Goal: Task Accomplishment & Management: Complete application form

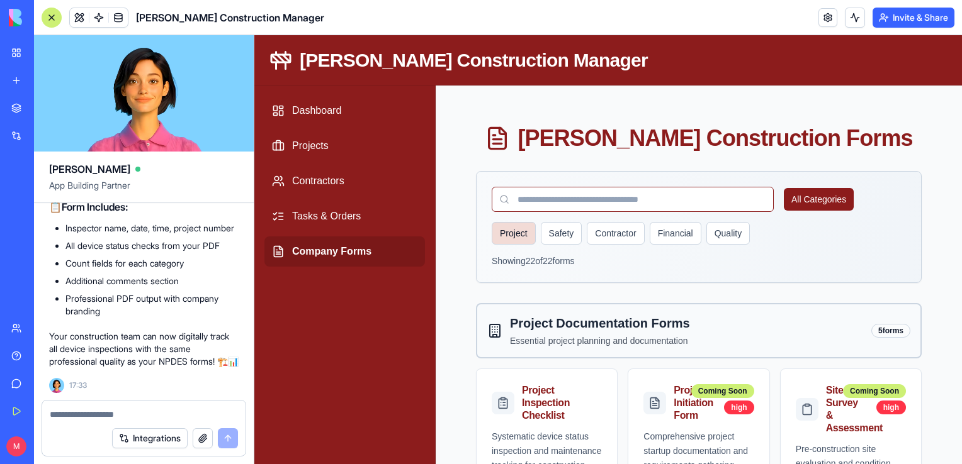
click at [514, 235] on button "Project" at bounding box center [514, 233] width 44 height 23
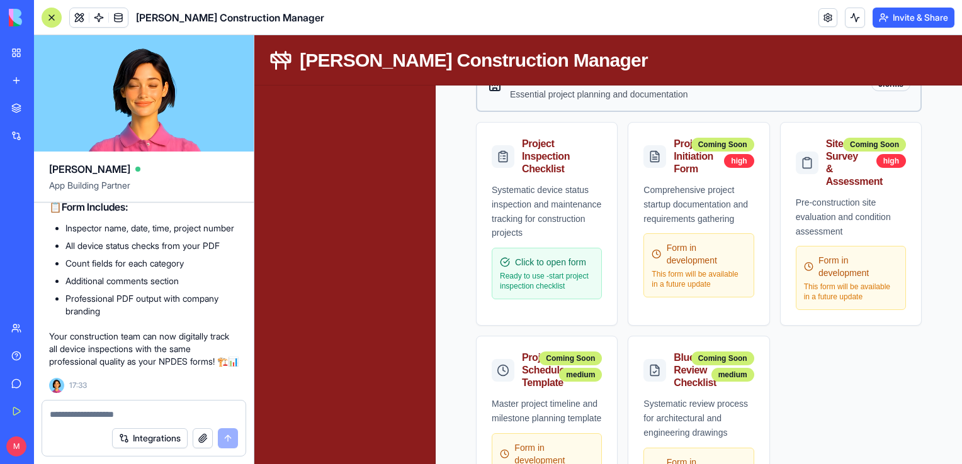
scroll to position [246, 0]
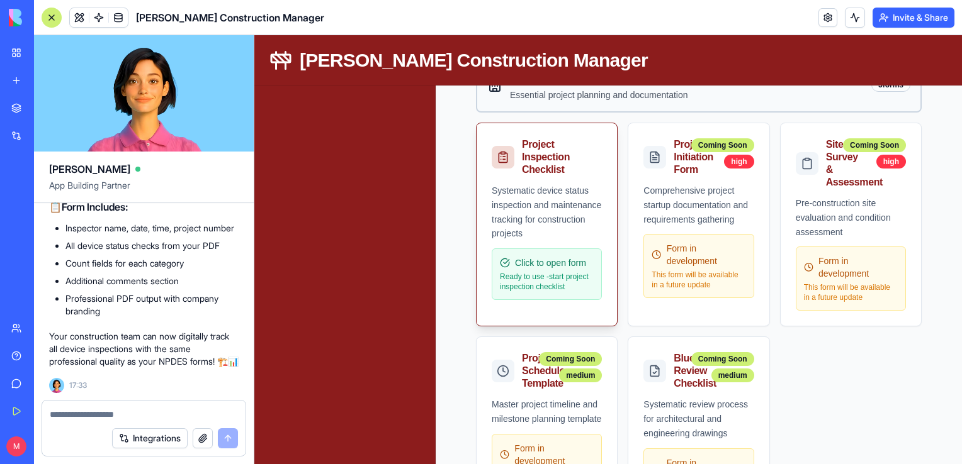
click at [565, 262] on span "Click to open form" at bounding box center [550, 263] width 71 height 13
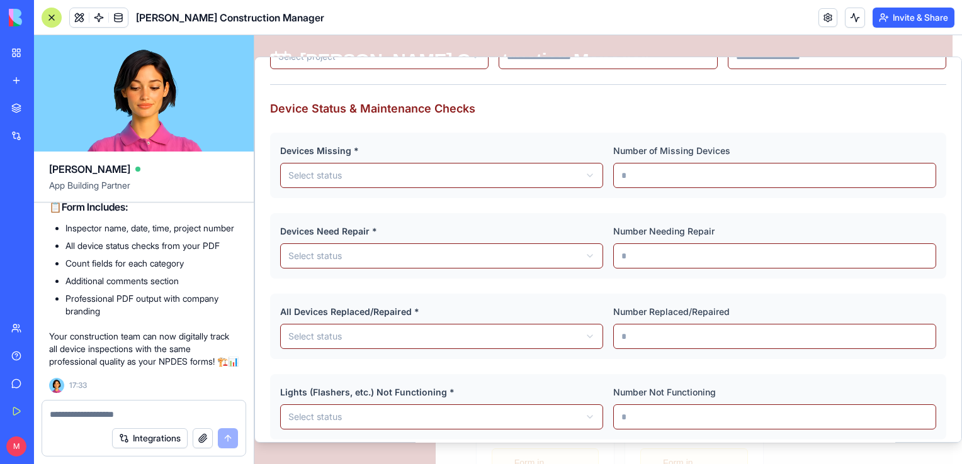
scroll to position [176, 0]
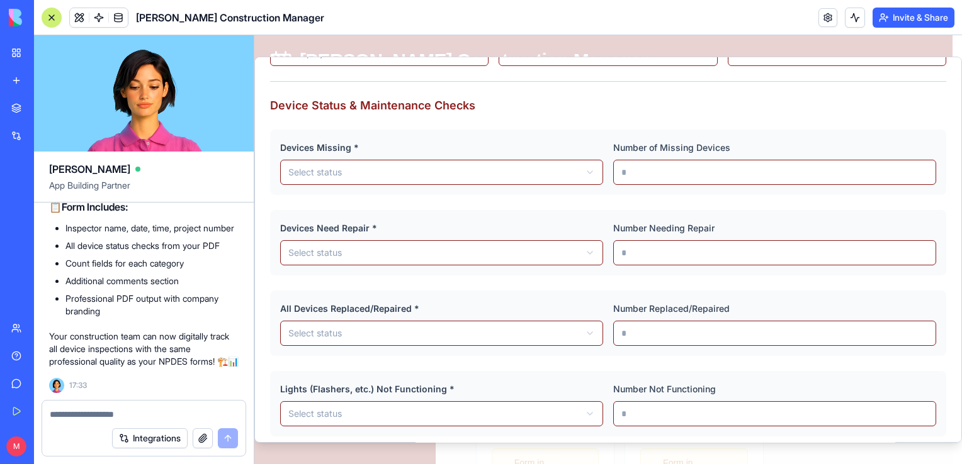
click at [583, 169] on body "[PERSON_NAME] Construction Manager Dashboard Projects Contractors Tasks & Order…" at bounding box center [603, 442] width 698 height 1306
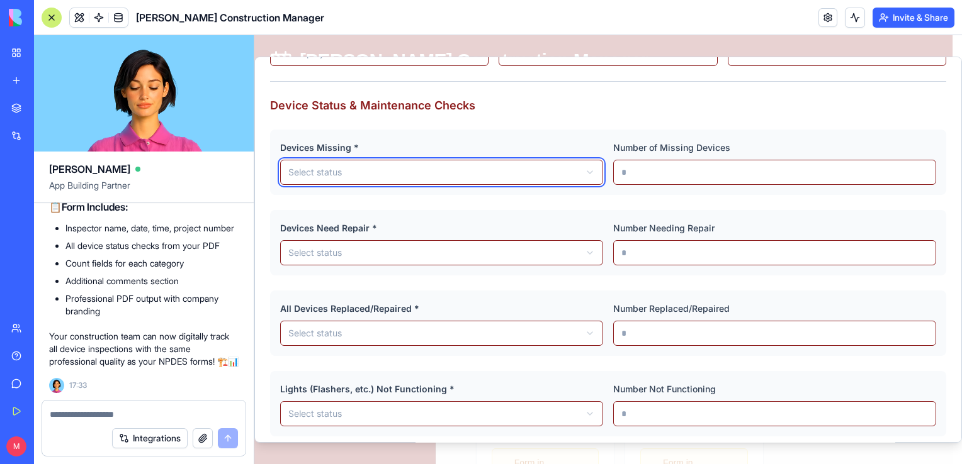
click at [656, 205] on body "[PERSON_NAME] Construction Manager Dashboard Projects Contractors Tasks & Order…" at bounding box center [603, 442] width 698 height 1306
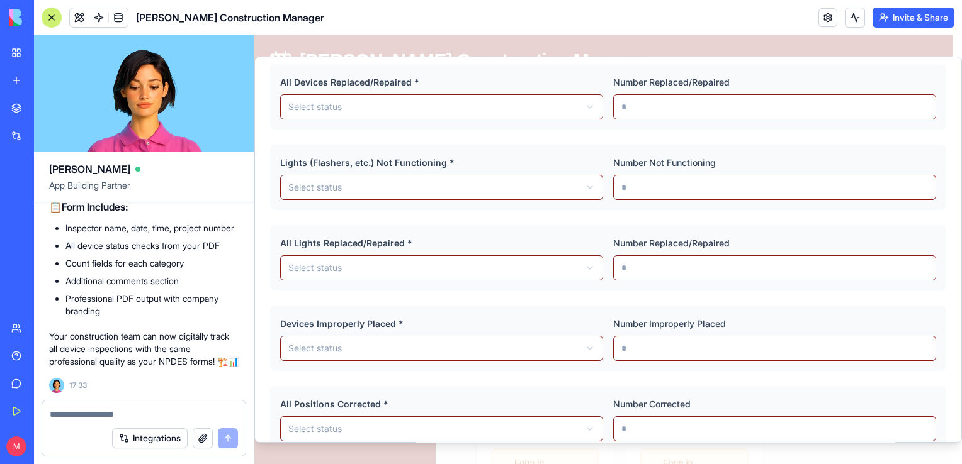
scroll to position [404, 0]
click at [584, 188] on body "[PERSON_NAME] Construction Manager Dashboard Projects Contractors Tasks & Order…" at bounding box center [603, 442] width 698 height 1306
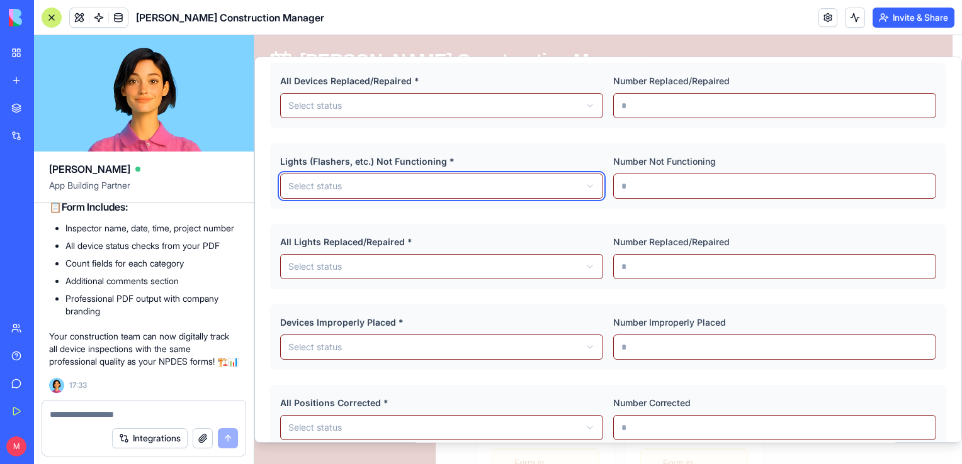
click at [584, 188] on body "[PERSON_NAME] Construction Manager Dashboard Projects Contractors Tasks & Order…" at bounding box center [603, 442] width 698 height 1306
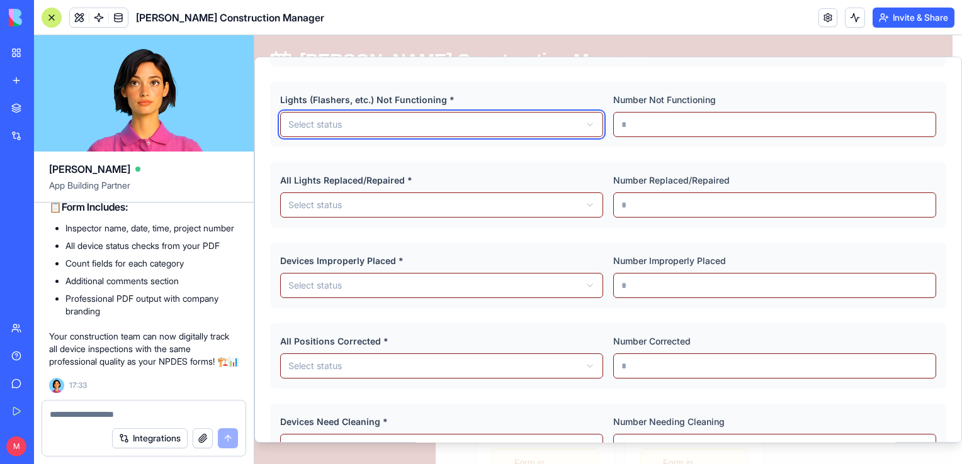
scroll to position [467, 0]
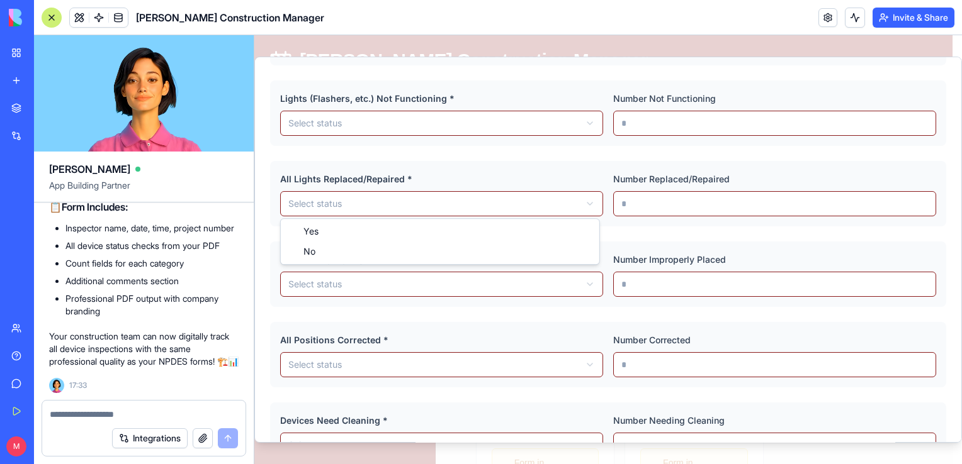
click at [591, 200] on body "[PERSON_NAME] Construction Manager Dashboard Projects Contractors Tasks & Order…" at bounding box center [603, 442] width 698 height 1306
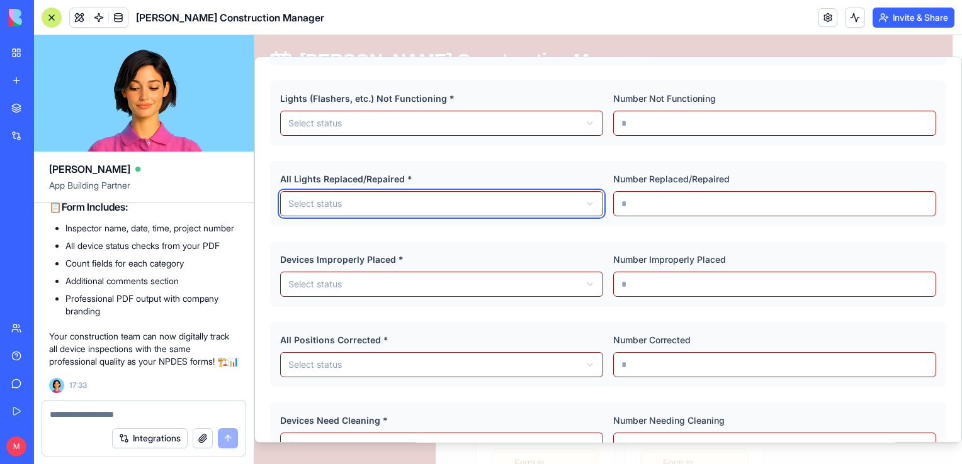
click at [591, 200] on body "[PERSON_NAME] Construction Manager Dashboard Projects Contractors Tasks & Order…" at bounding box center [603, 442] width 698 height 1306
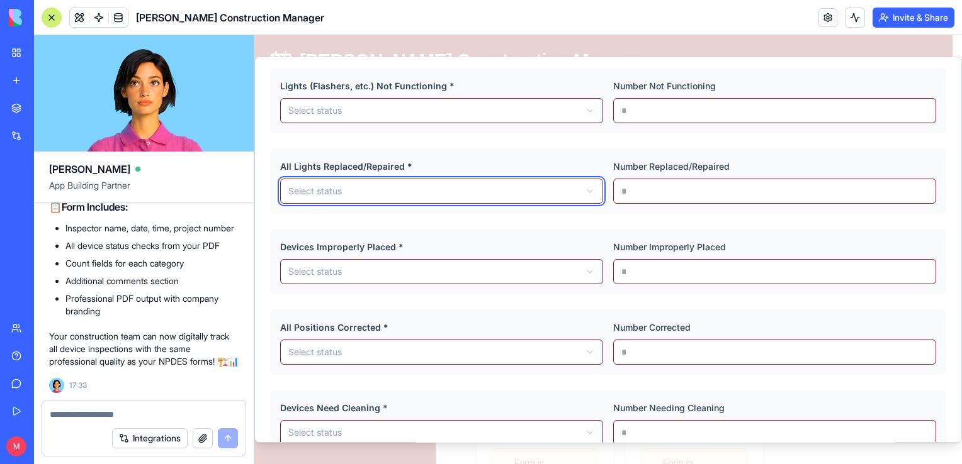
scroll to position [480, 0]
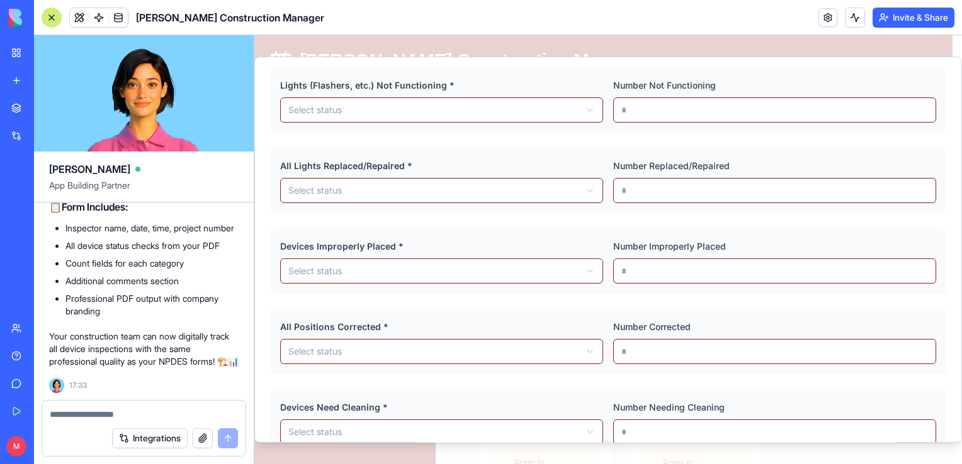
click at [719, 14] on header "[PERSON_NAME] Construction Manager Invite & Share" at bounding box center [498, 17] width 928 height 35
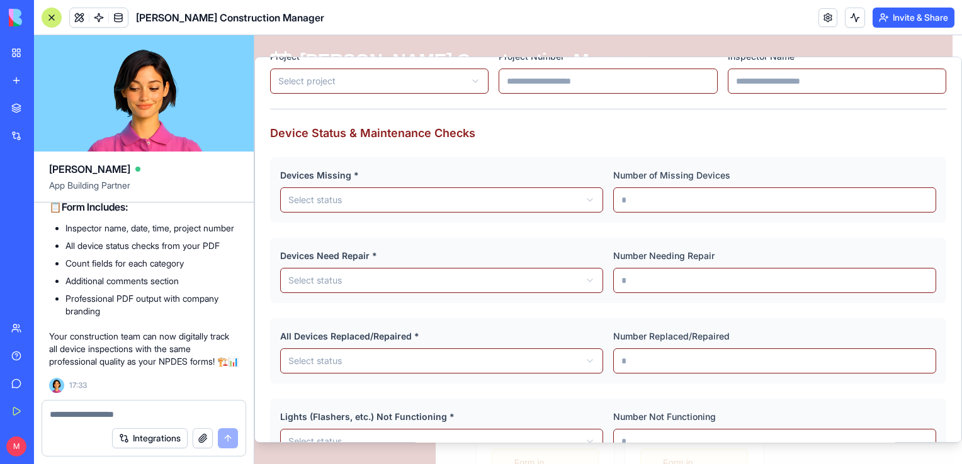
scroll to position [149, 0]
click at [585, 277] on body "[PERSON_NAME] Construction Manager Dashboard Projects Contractors Tasks & Order…" at bounding box center [603, 442] width 698 height 1306
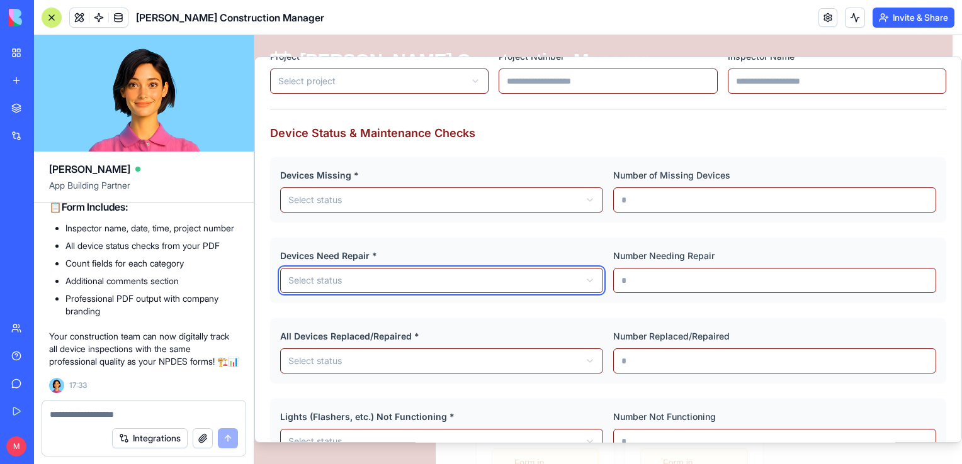
click at [585, 277] on body "[PERSON_NAME] Construction Manager Dashboard Projects Contractors Tasks & Order…" at bounding box center [603, 442] width 698 height 1306
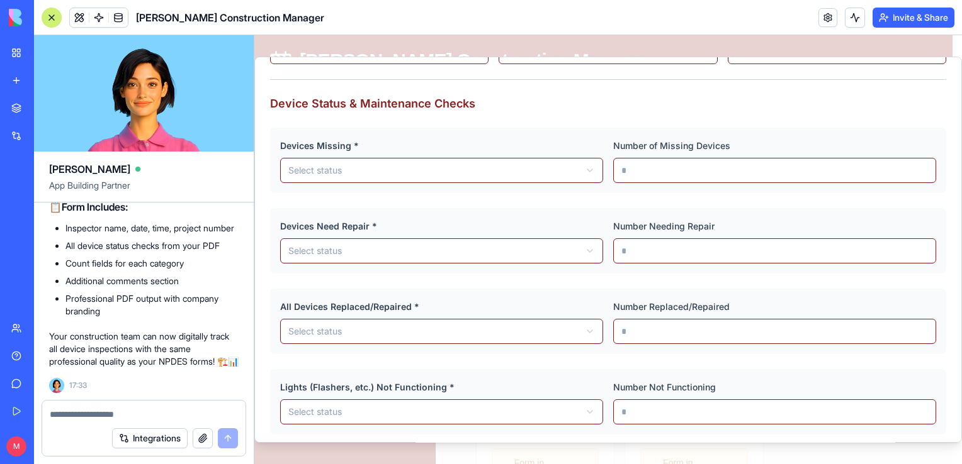
scroll to position [176, 0]
click at [142, 417] on textarea at bounding box center [144, 414] width 188 height 13
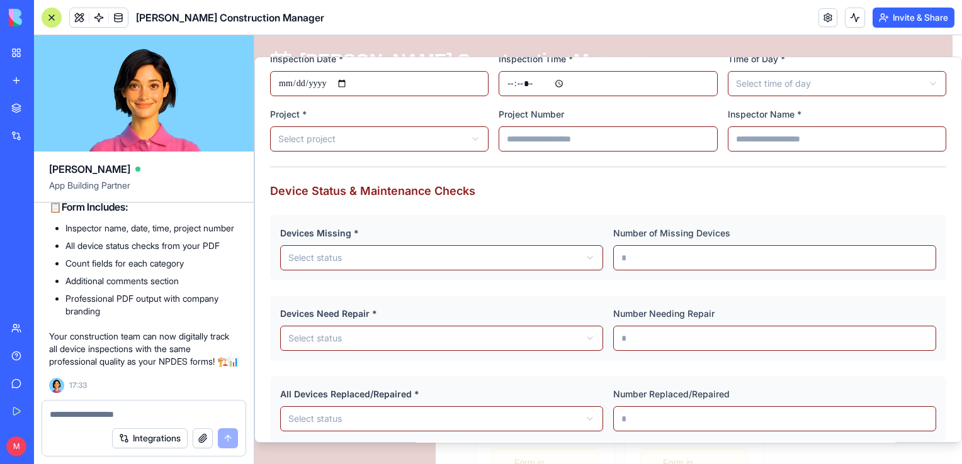
scroll to position [166, 0]
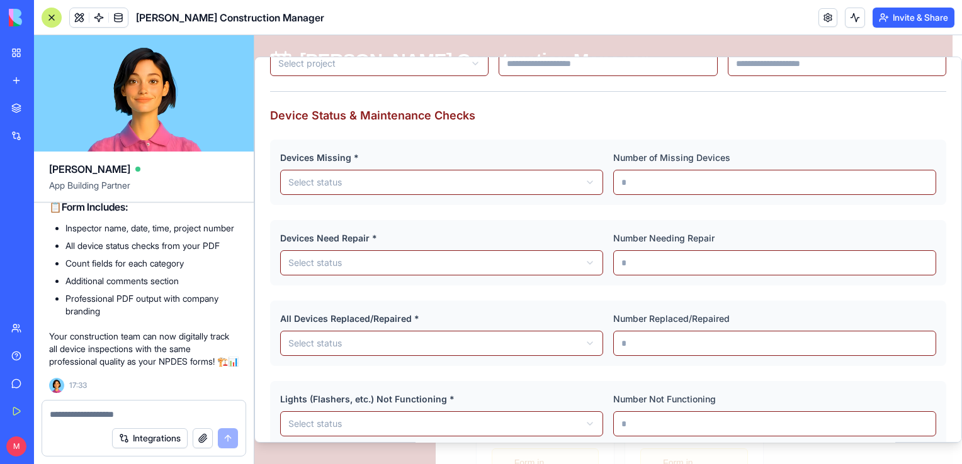
click at [167, 418] on textarea at bounding box center [144, 414] width 188 height 13
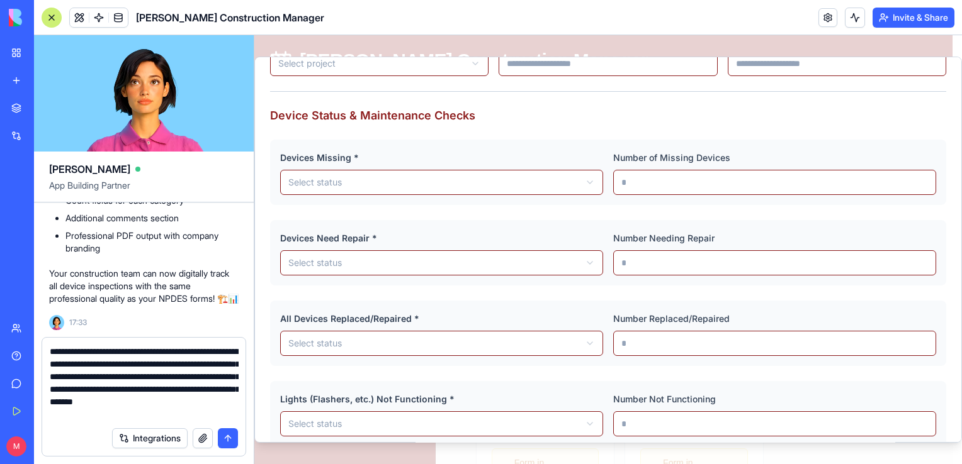
type textarea "**********"
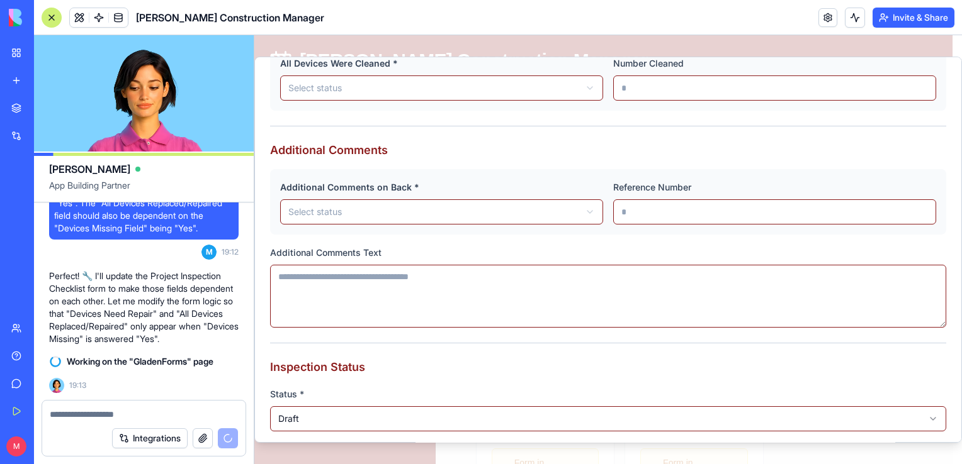
scroll to position [911, 0]
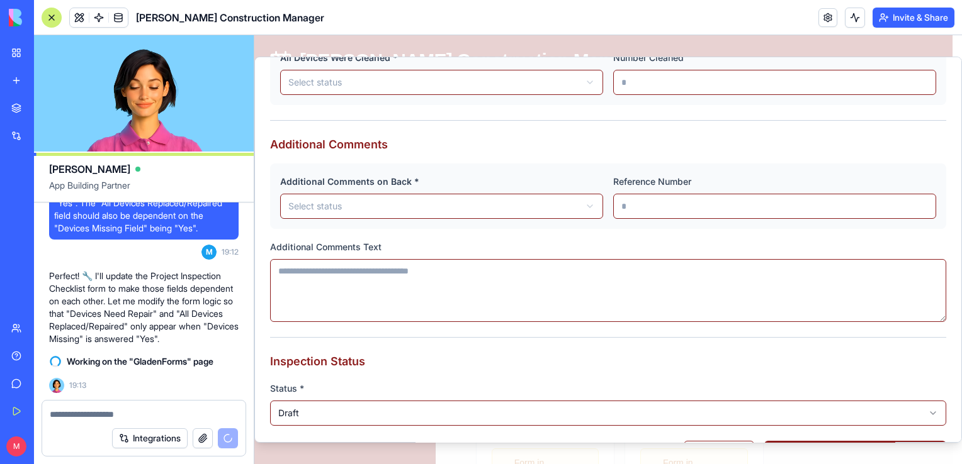
click at [673, 361] on h3 "Inspection Status" at bounding box center [608, 362] width 676 height 18
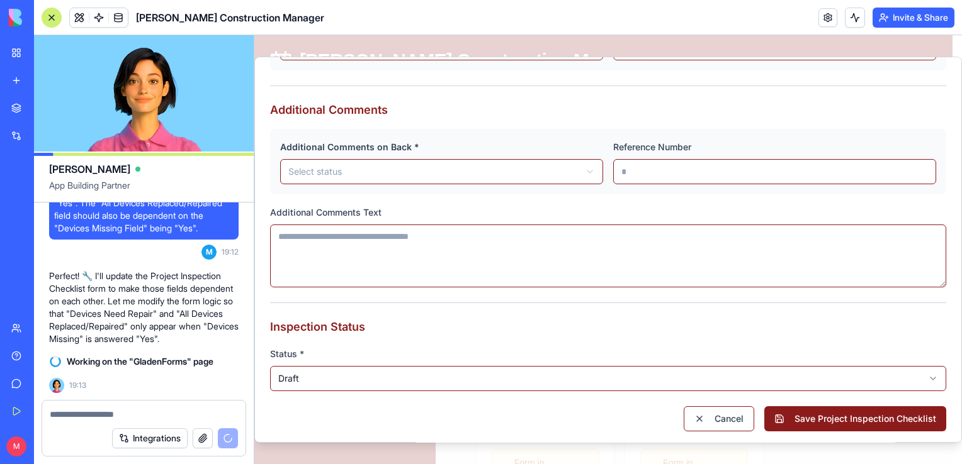
scroll to position [949, 0]
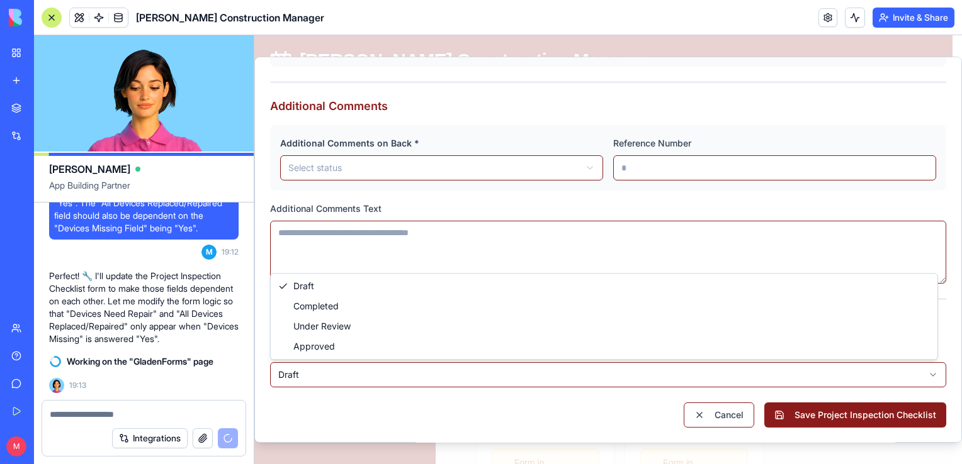
click at [675, 369] on body "[PERSON_NAME] Construction Manager Dashboard Projects Contractors Tasks & Order…" at bounding box center [603, 442] width 698 height 1306
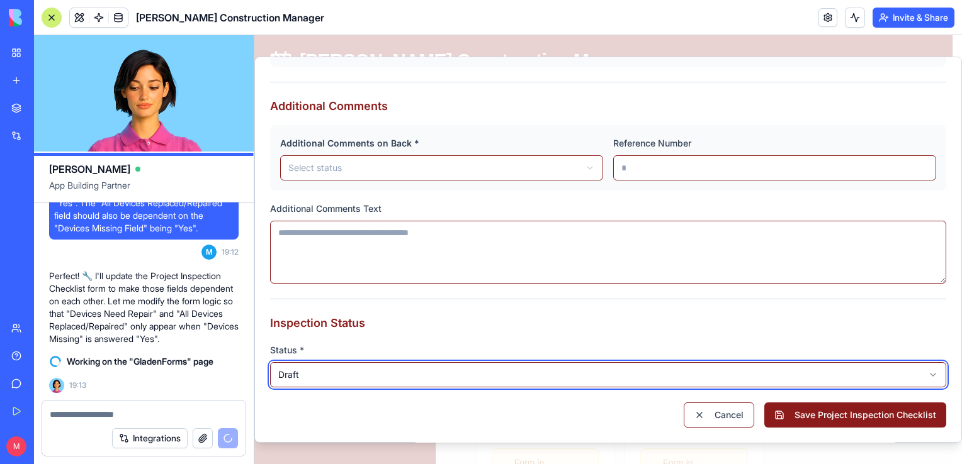
click at [675, 369] on body "[PERSON_NAME] Construction Manager Dashboard Projects Contractors Tasks & Order…" at bounding box center [603, 442] width 698 height 1306
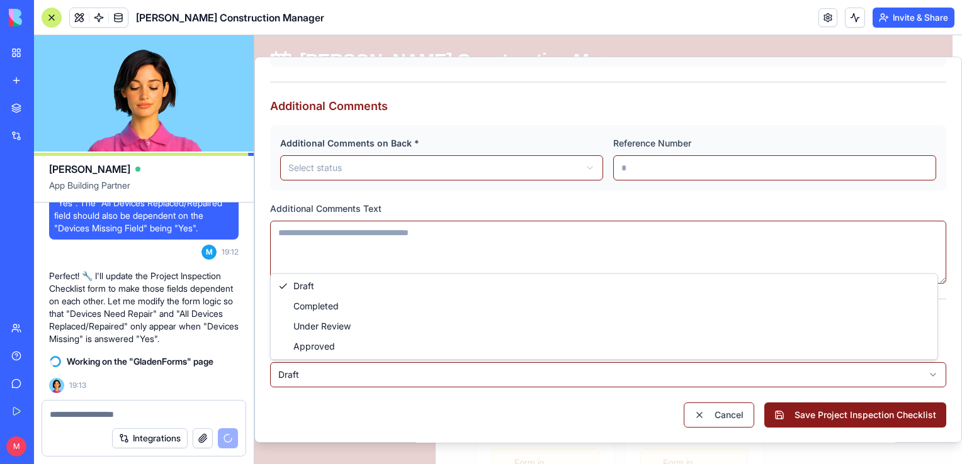
click at [675, 369] on body "[PERSON_NAME] Construction Manager Dashboard Projects Contractors Tasks & Order…" at bounding box center [603, 442] width 698 height 1306
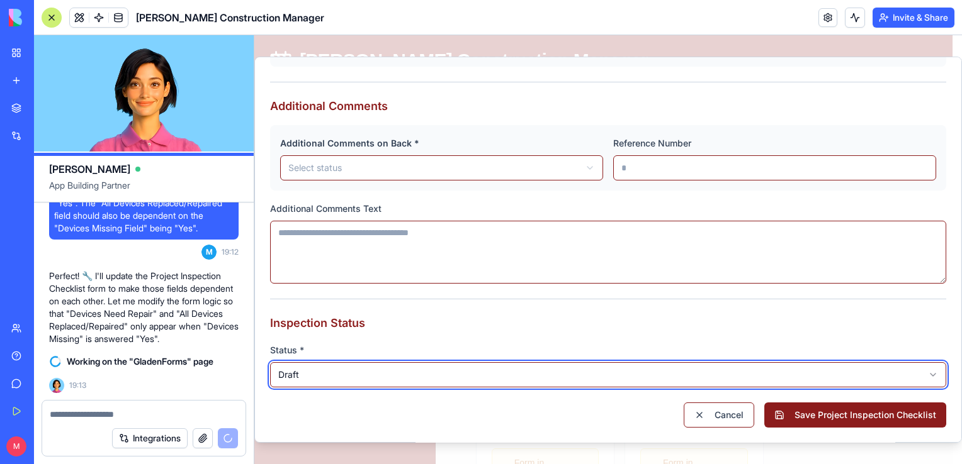
click at [675, 369] on body "[PERSON_NAME] Construction Manager Dashboard Projects Contractors Tasks & Order…" at bounding box center [603, 442] width 698 height 1306
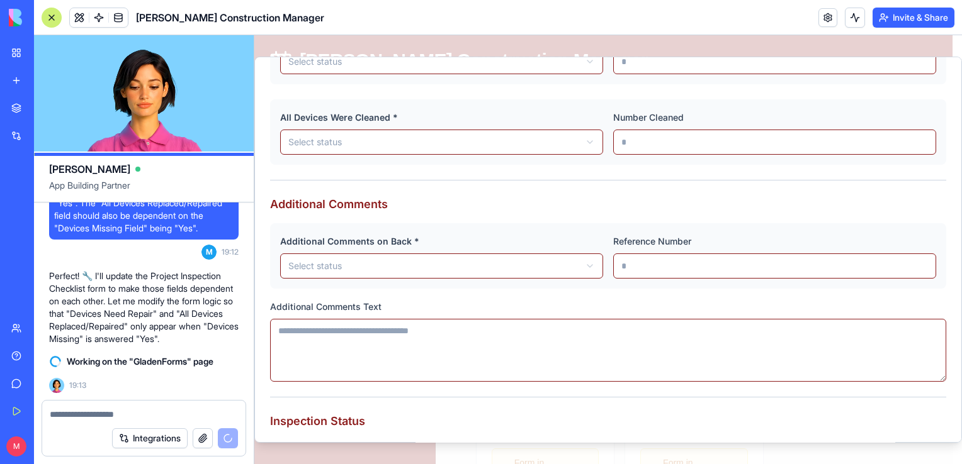
scroll to position [846, 0]
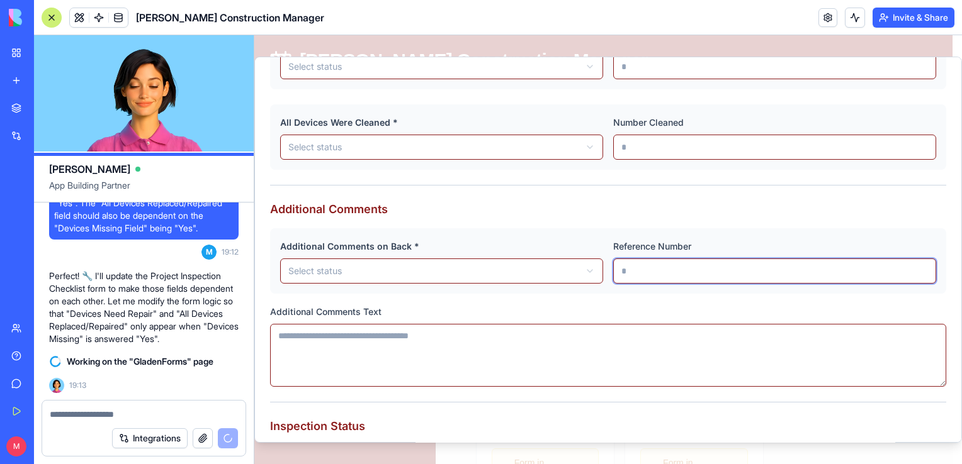
click at [651, 273] on input "Reference Number" at bounding box center [774, 271] width 323 height 25
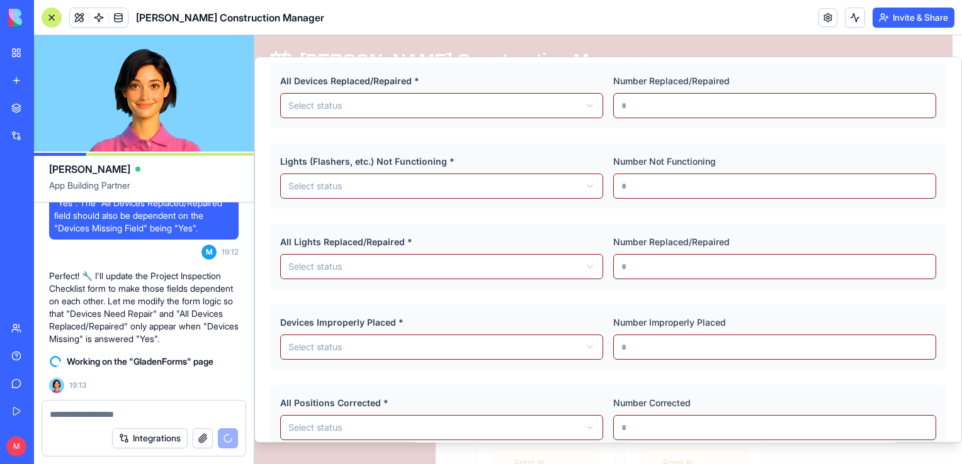
scroll to position [414, 0]
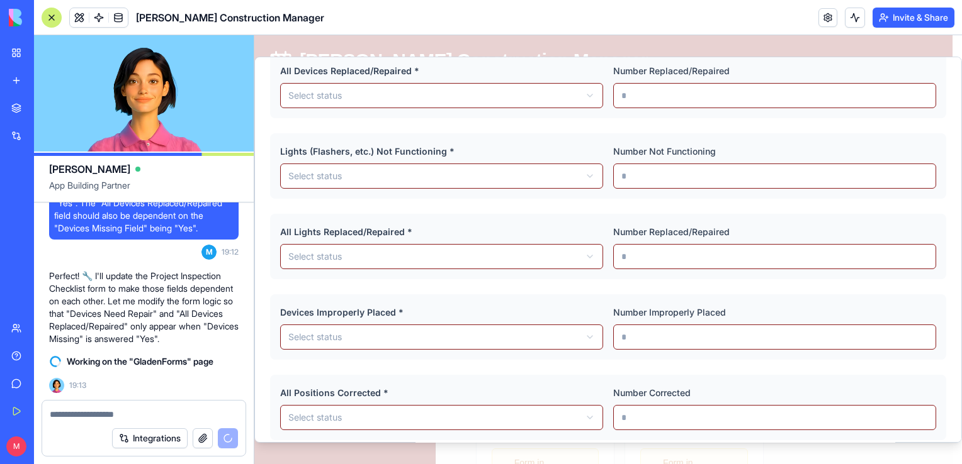
click at [103, 419] on textarea at bounding box center [144, 414] width 189 height 13
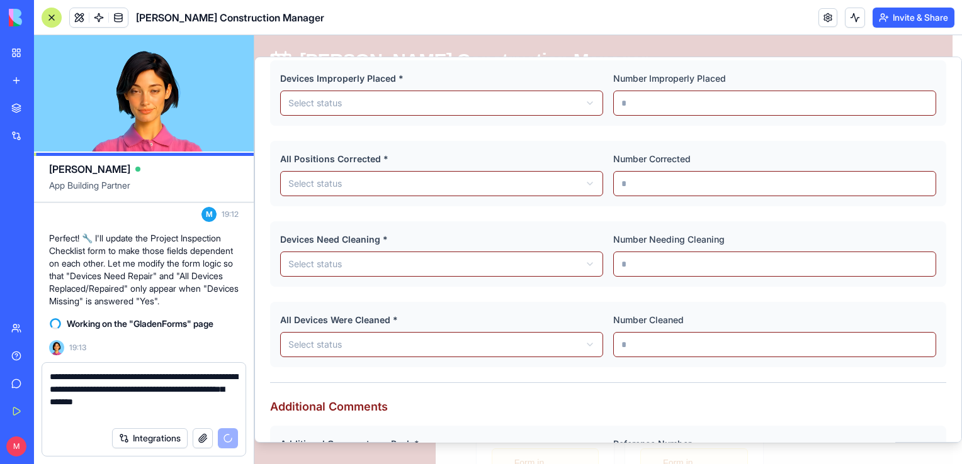
scroll to position [647, 0]
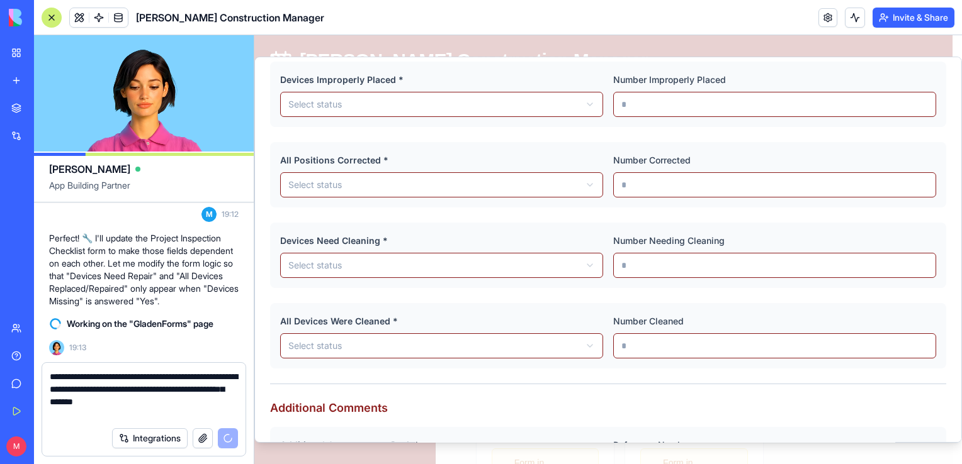
click at [147, 415] on textarea "**********" at bounding box center [144, 396] width 189 height 50
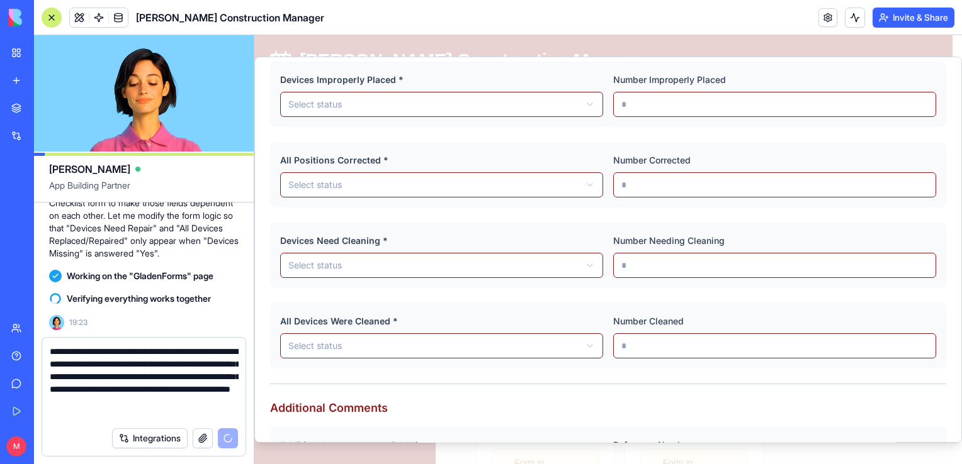
scroll to position [11, 0]
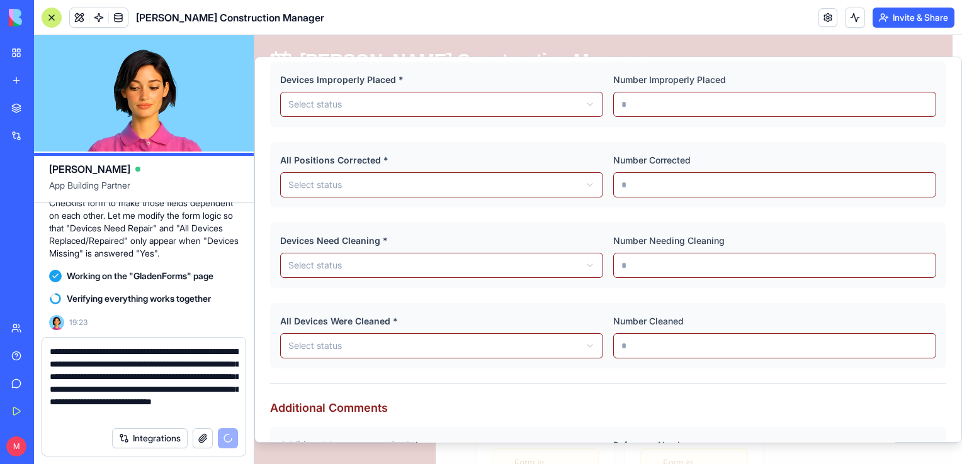
type textarea "**********"
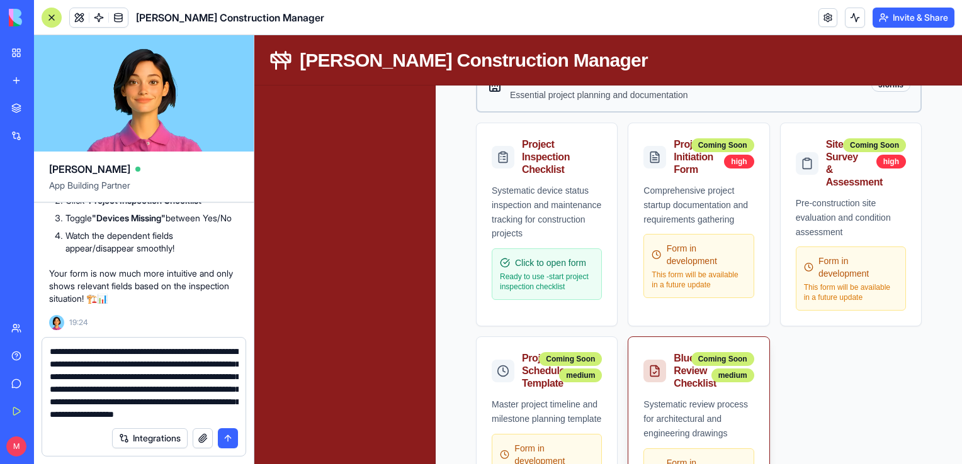
scroll to position [37, 0]
type textarea "**********"
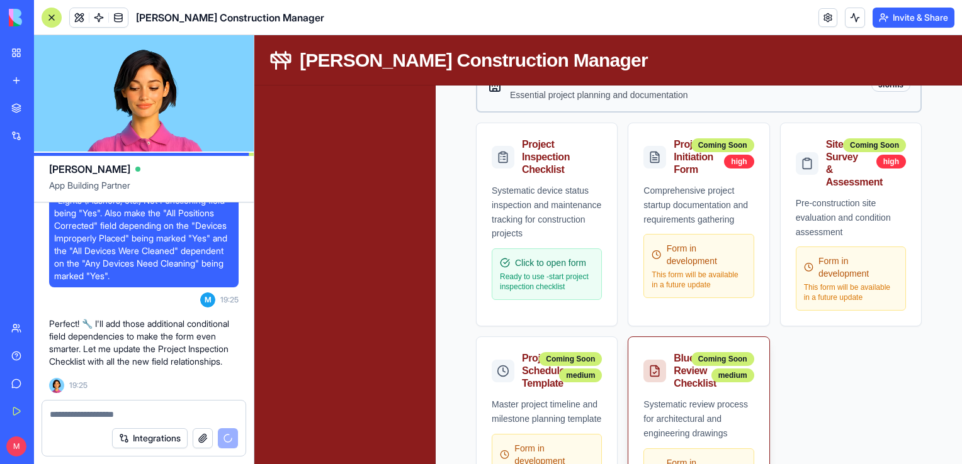
scroll to position [8818, 0]
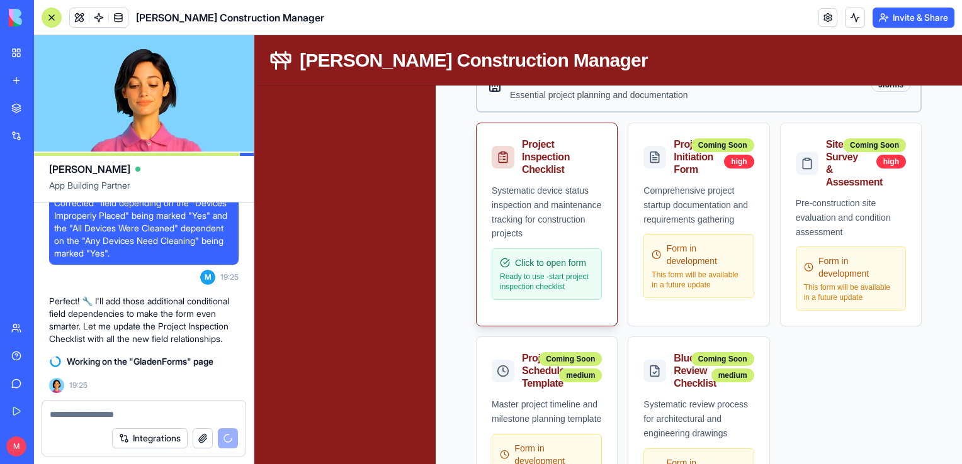
click at [556, 270] on div "Click to open form Ready to use - start project inspection checklist" at bounding box center [547, 275] width 110 height 52
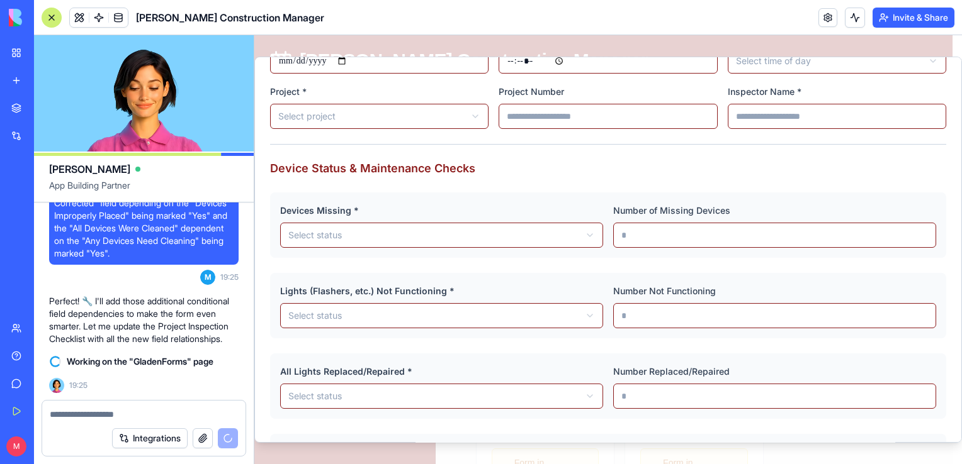
scroll to position [115, 0]
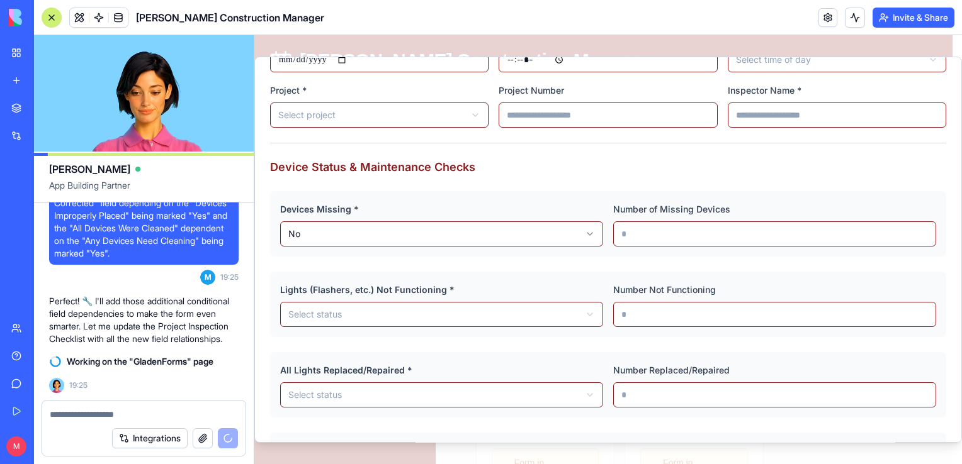
click at [523, 262] on div "Device Status & Maintenance Checks Devices Missing * No *** ** Number of Missin…" at bounding box center [608, 450] width 676 height 582
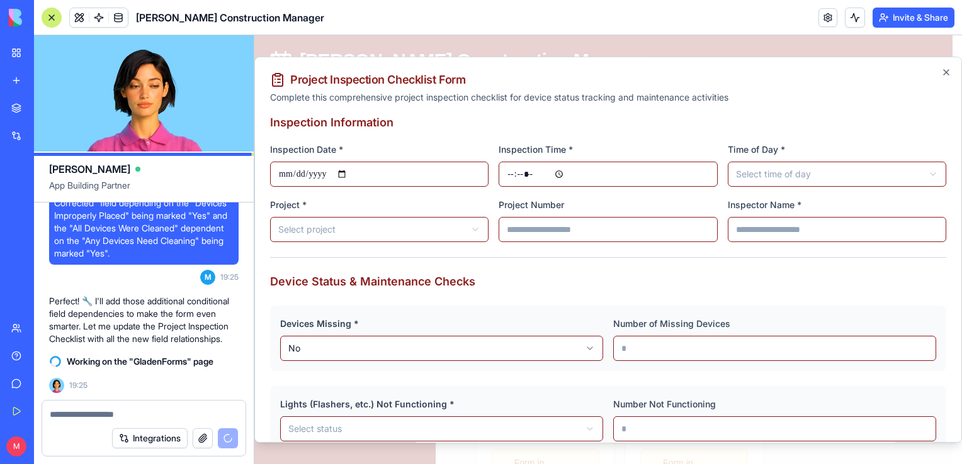
scroll to position [3, 0]
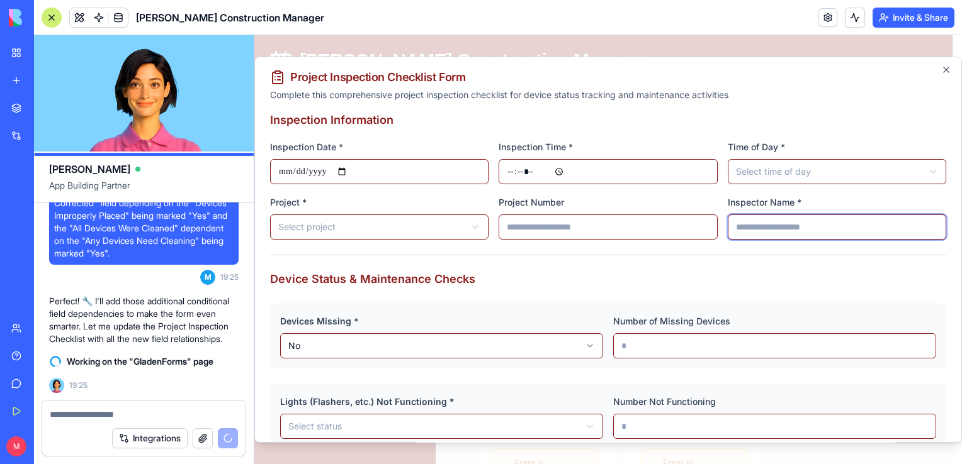
click at [770, 228] on input "Inspector Name *" at bounding box center [837, 227] width 218 height 25
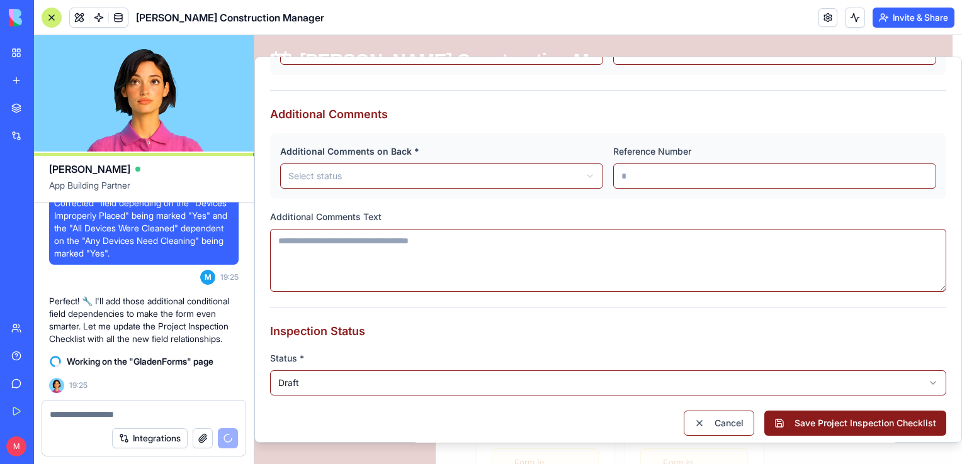
scroll to position [780, 0]
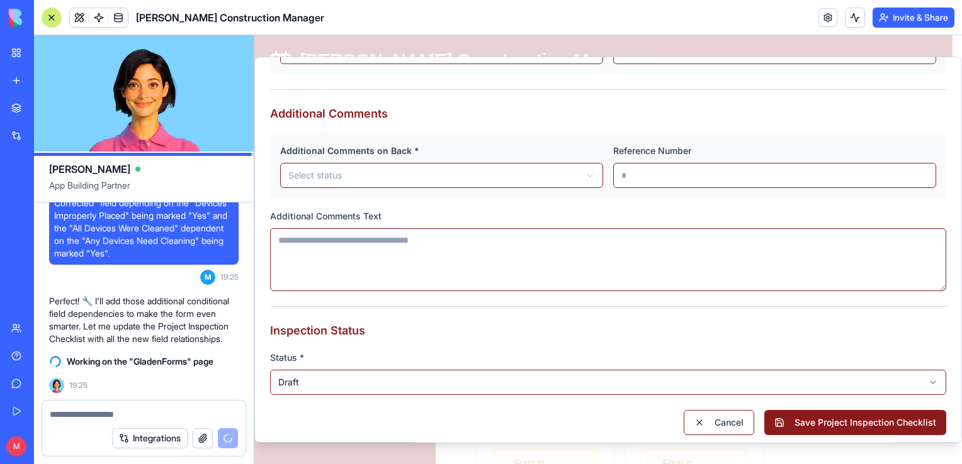
click at [172, 414] on textarea at bounding box center [144, 414] width 189 height 13
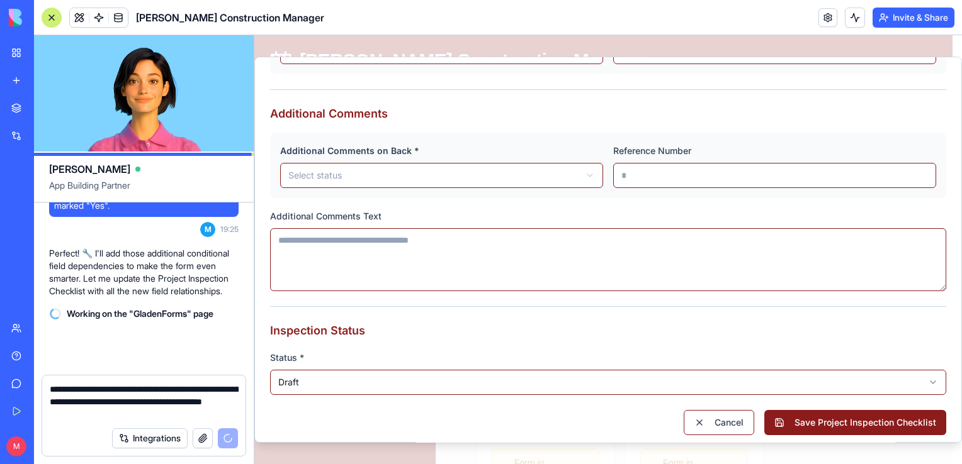
scroll to position [8866, 0]
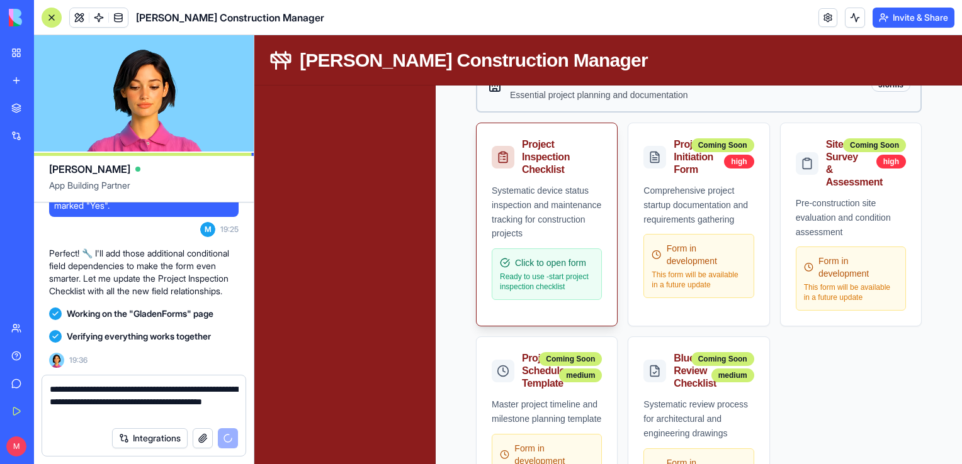
type textarea "**********"
click at [544, 206] on div "Systematic device status inspection and maintenance tracking for construction p…" at bounding box center [547, 212] width 110 height 57
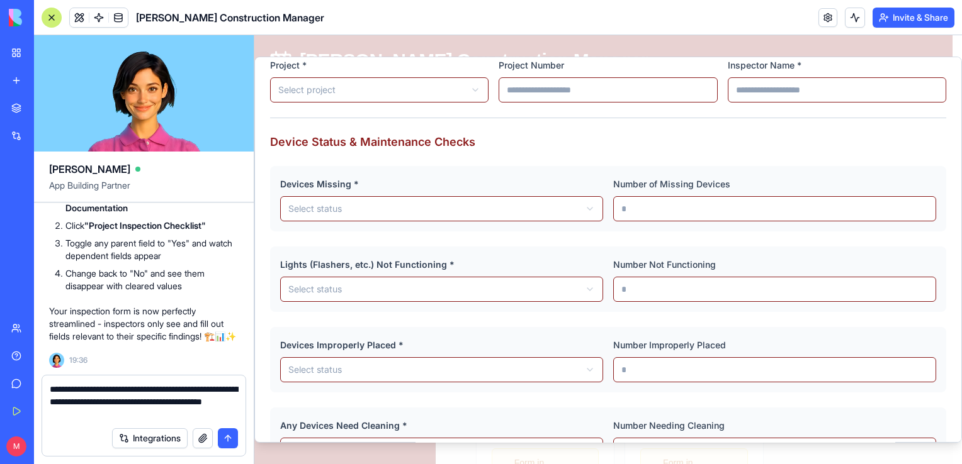
scroll to position [9807, 0]
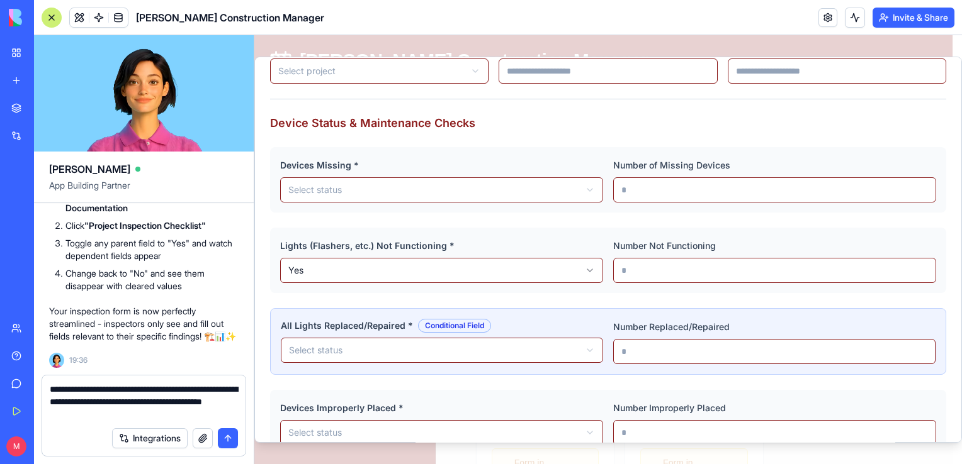
scroll to position [158, 0]
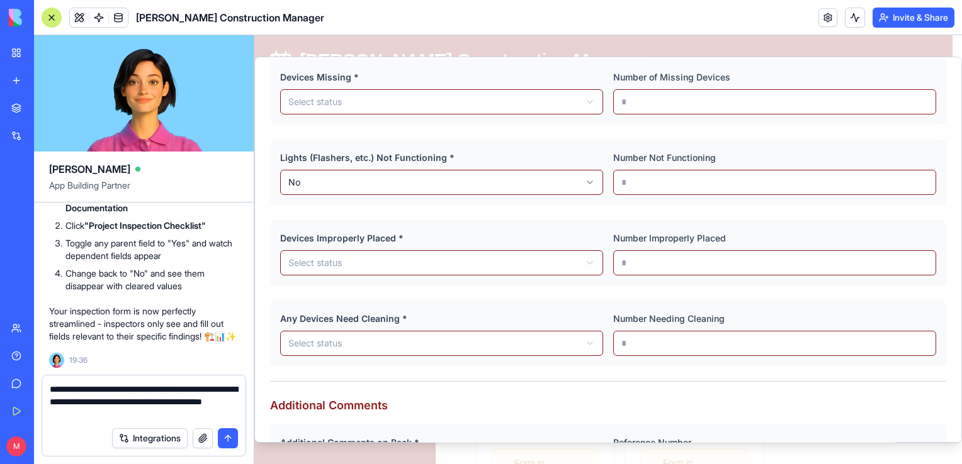
scroll to position [247, 0]
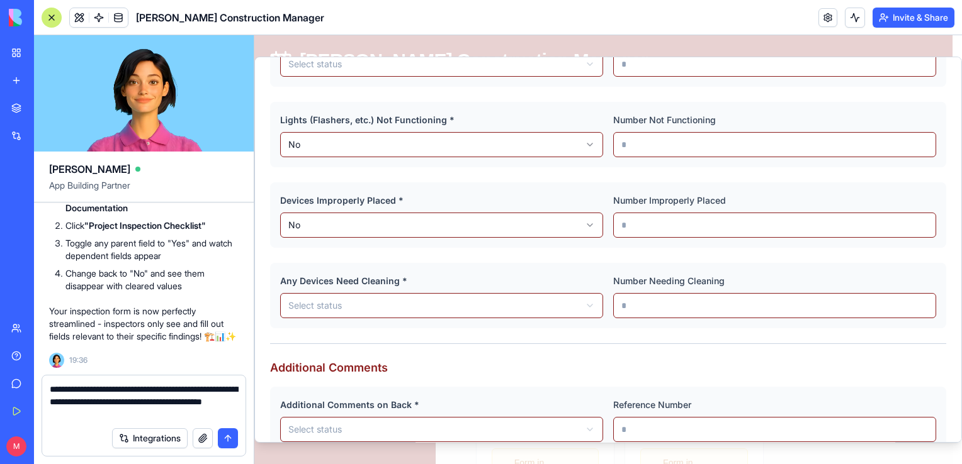
scroll to position [305, 0]
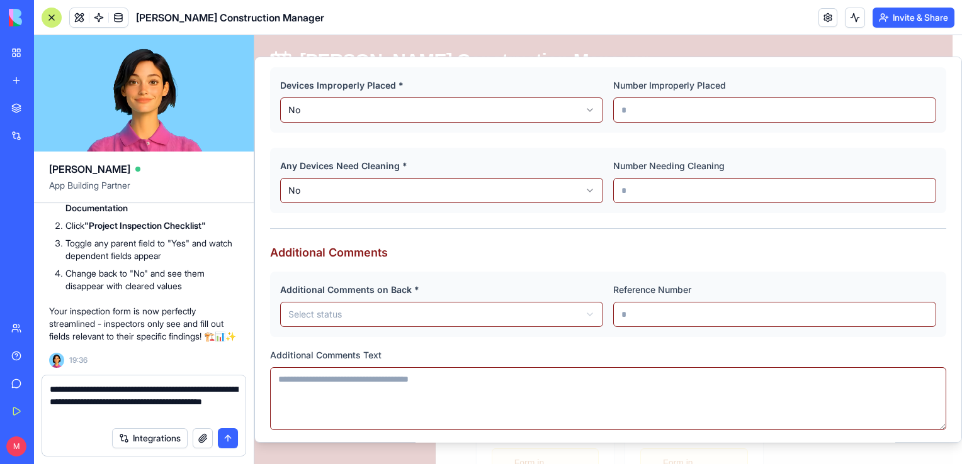
scroll to position [400, 0]
click at [223, 436] on button "submit" at bounding box center [228, 439] width 20 height 20
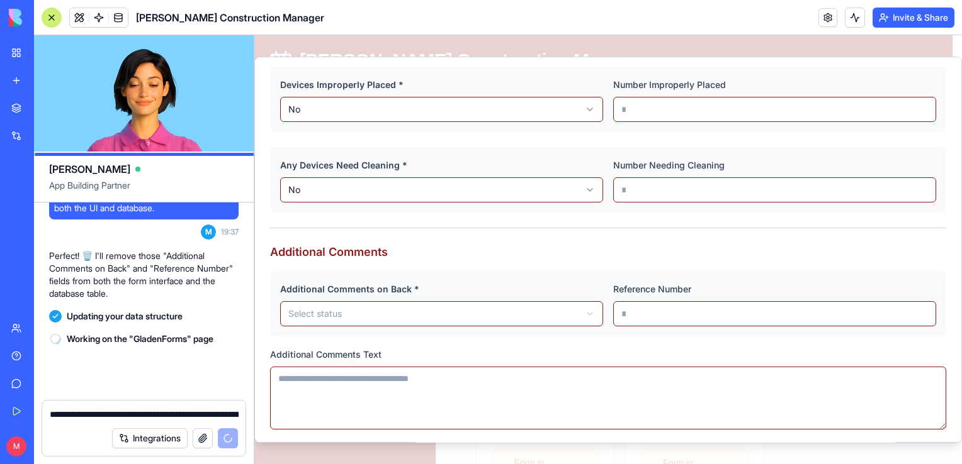
scroll to position [10009, 0]
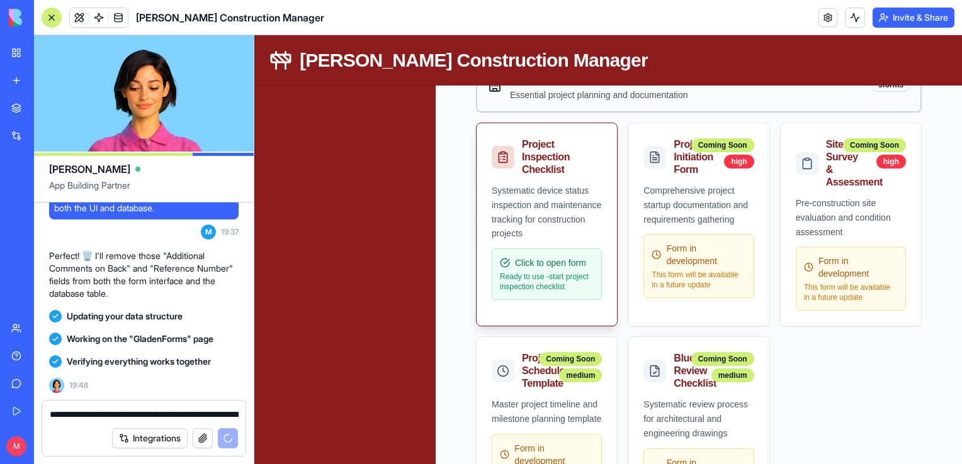
click at [557, 272] on p "Ready to use - start project inspection checklist" at bounding box center [547, 282] width 94 height 20
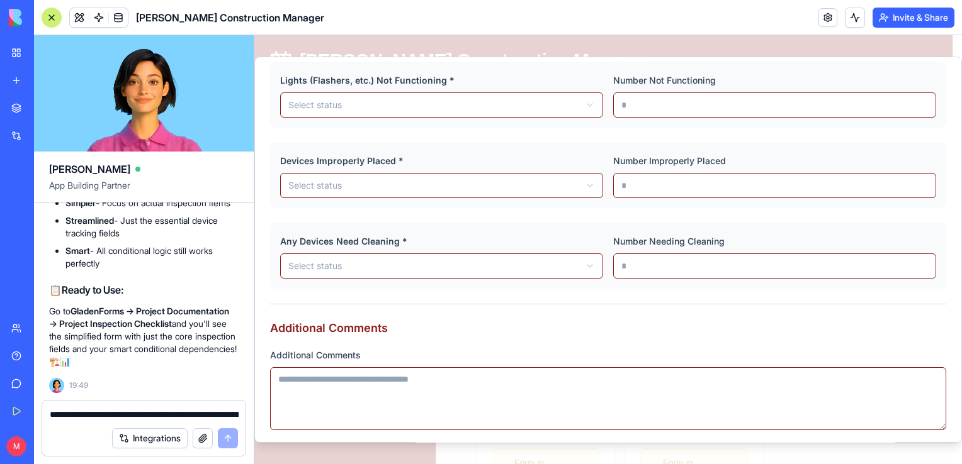
scroll to position [331, 0]
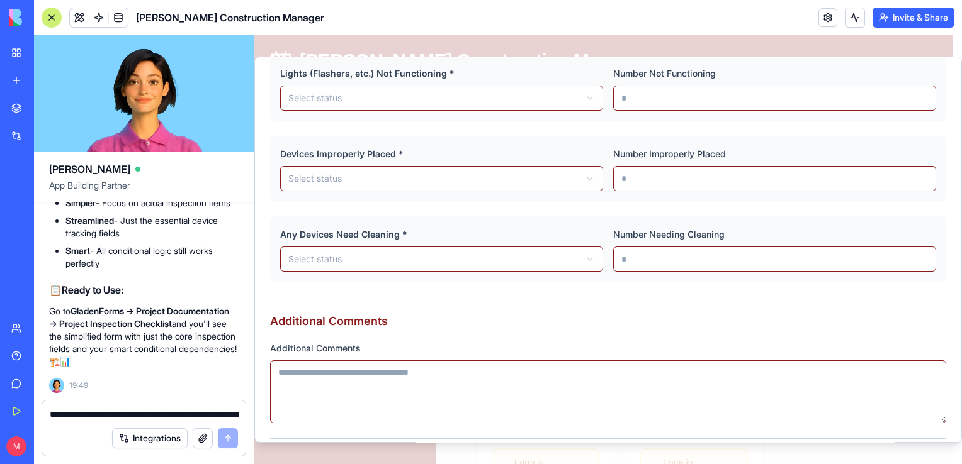
click at [692, 357] on div "Additional Comments" at bounding box center [608, 382] width 676 height 83
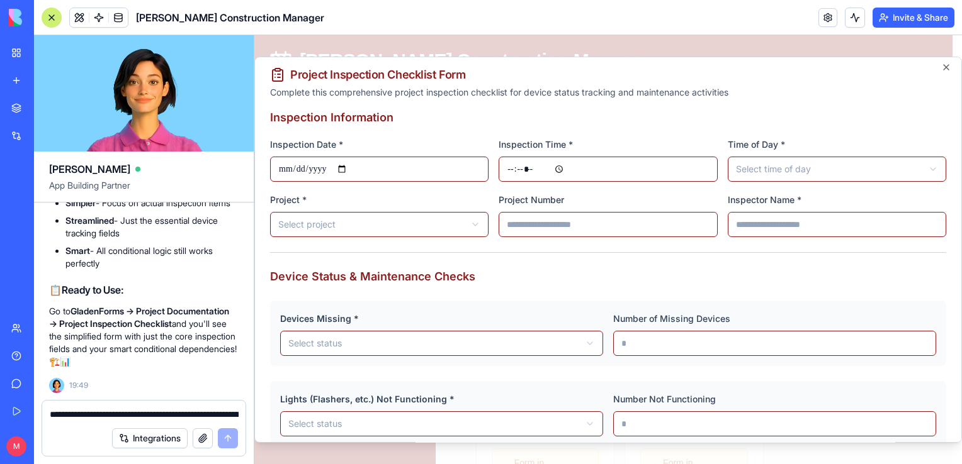
scroll to position [0, 0]
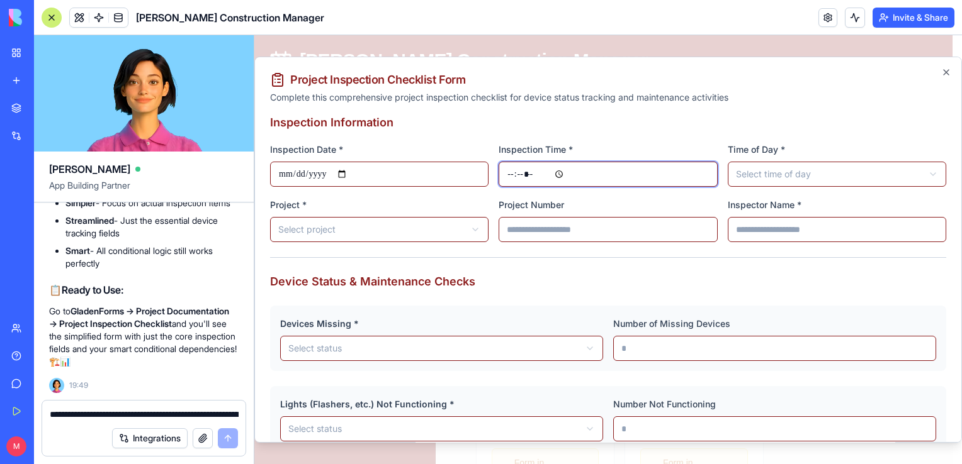
click at [584, 176] on input "Inspection Time *" at bounding box center [607, 174] width 218 height 25
click at [602, 172] on input "Inspection Time *" at bounding box center [607, 174] width 218 height 25
click at [556, 174] on input "Inspection Time *" at bounding box center [607, 174] width 218 height 25
type input "*****"
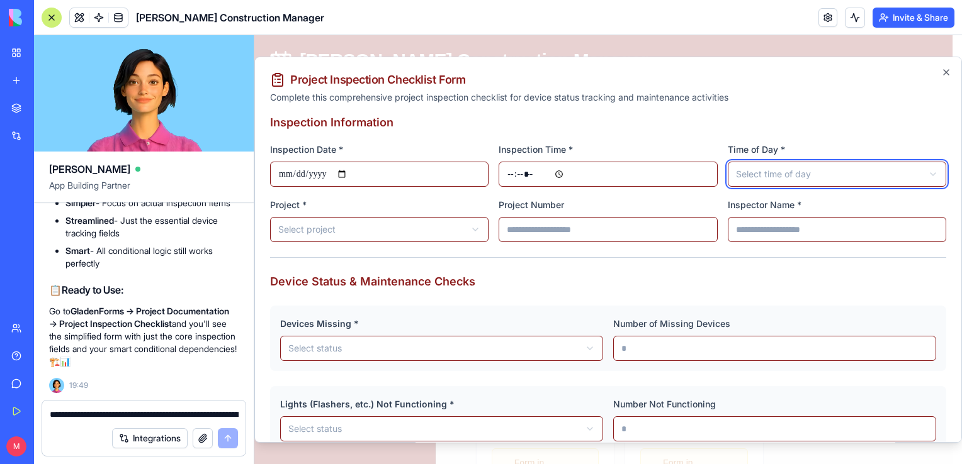
click at [96, 419] on textarea "**********" at bounding box center [144, 414] width 189 height 13
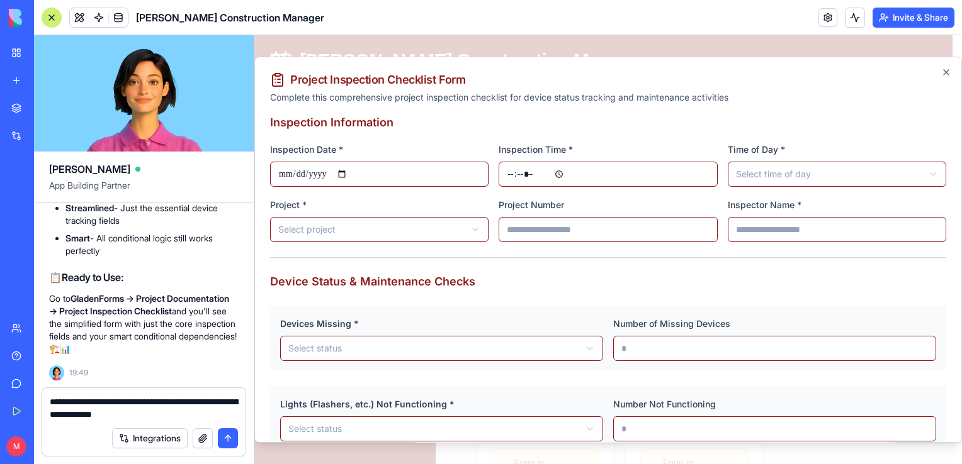
type textarea "**********"
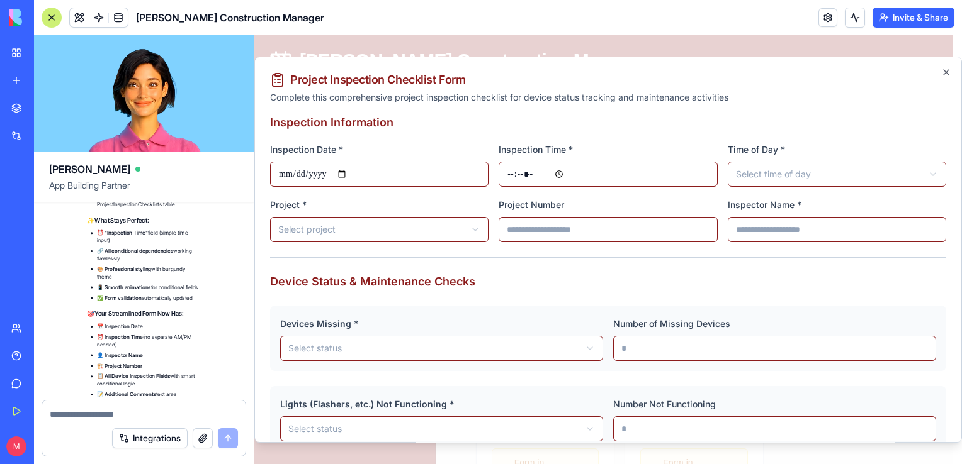
scroll to position [11476, 0]
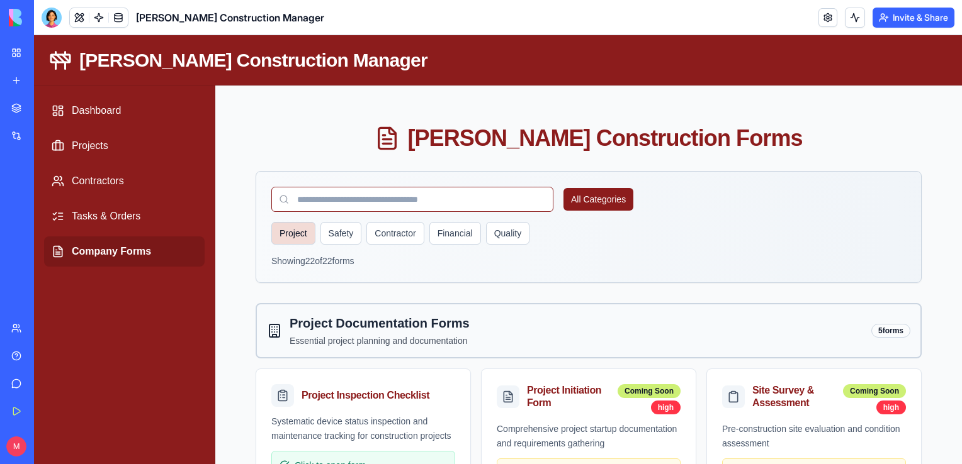
click at [291, 243] on button "Project" at bounding box center [293, 233] width 44 height 23
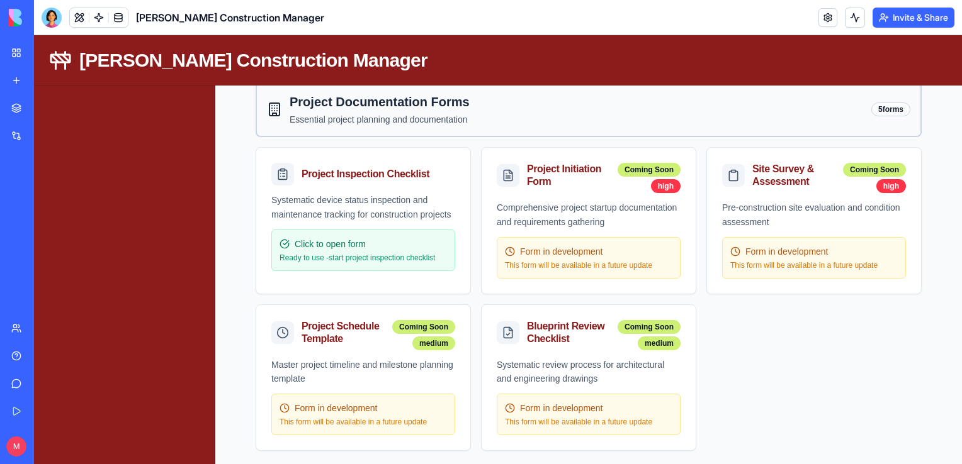
scroll to position [223, 0]
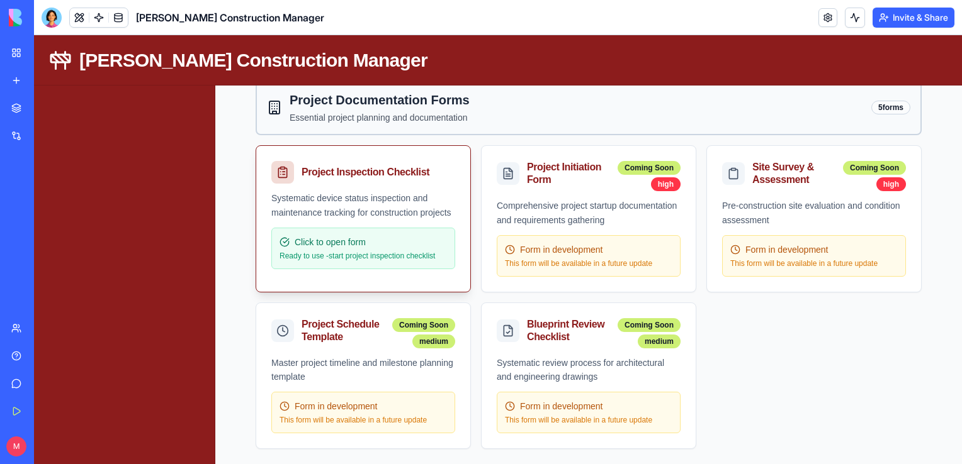
click at [379, 246] on div "Click to open form Ready to use - start project inspection checklist" at bounding box center [363, 249] width 184 height 42
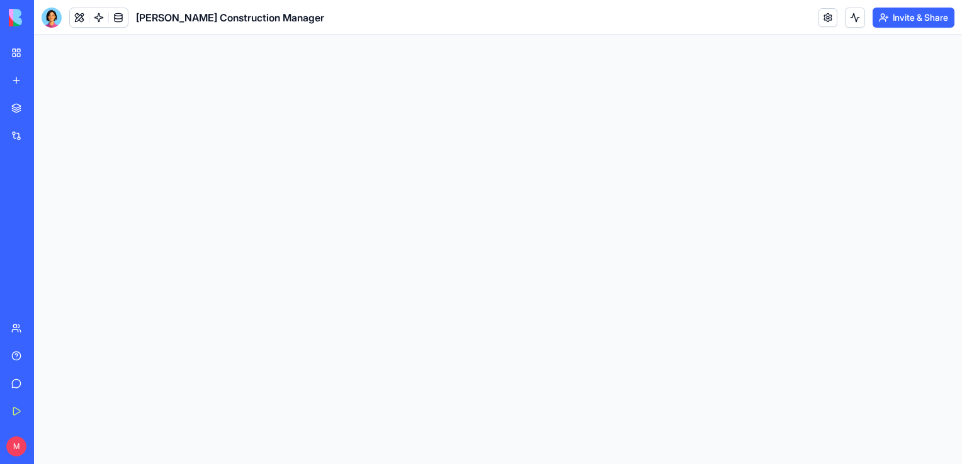
scroll to position [0, 0]
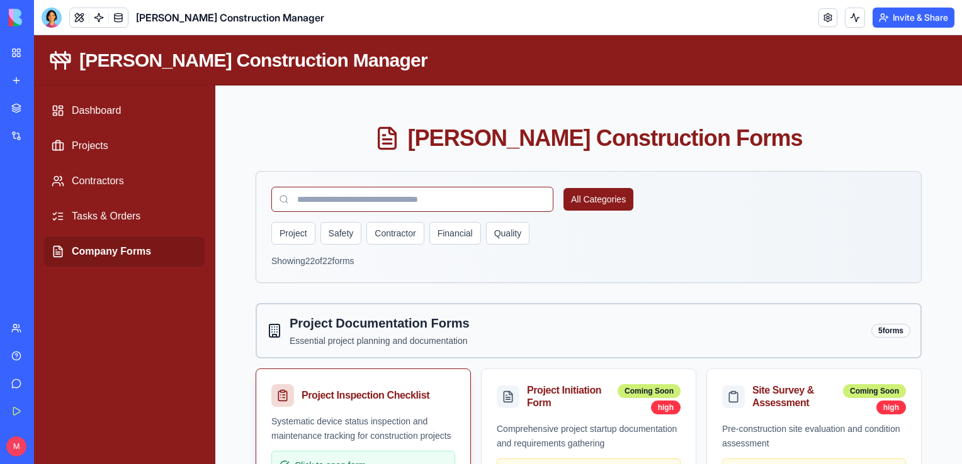
click at [349, 398] on div "Project Inspection Checklist" at bounding box center [375, 396] width 149 height 13
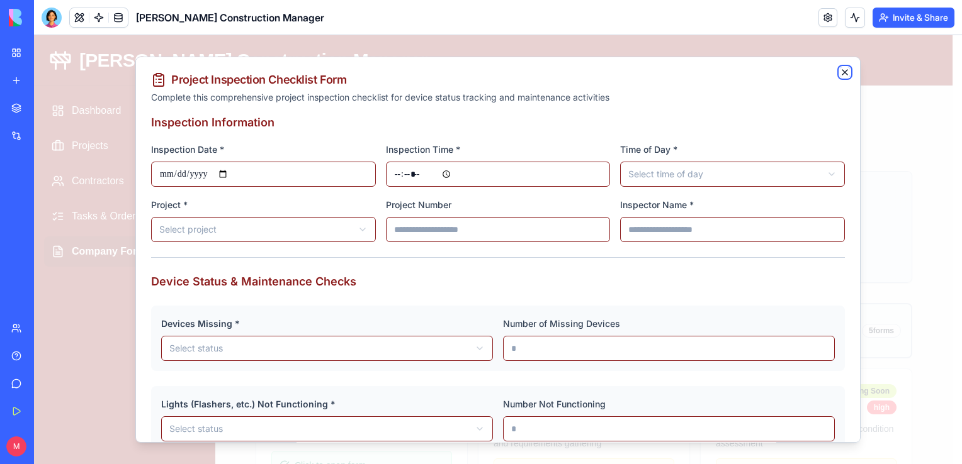
click at [840, 76] on icon "button" at bounding box center [845, 72] width 10 height 10
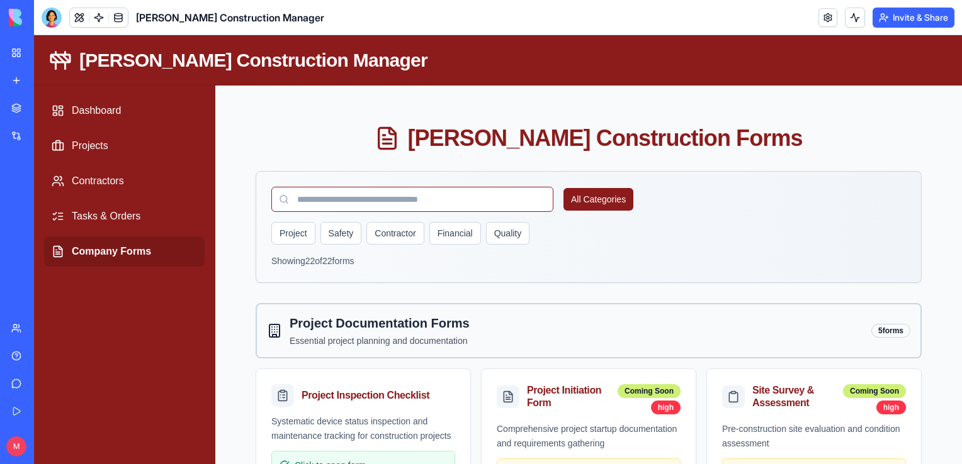
click at [48, 18] on div at bounding box center [52, 18] width 20 height 20
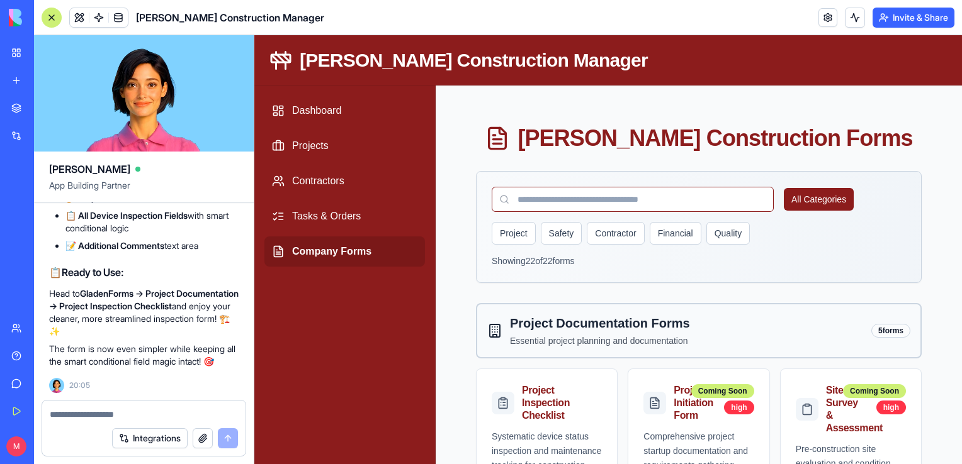
scroll to position [10534, 0]
click at [554, 408] on div "Project Inspection Checklist" at bounding box center [559, 404] width 75 height 38
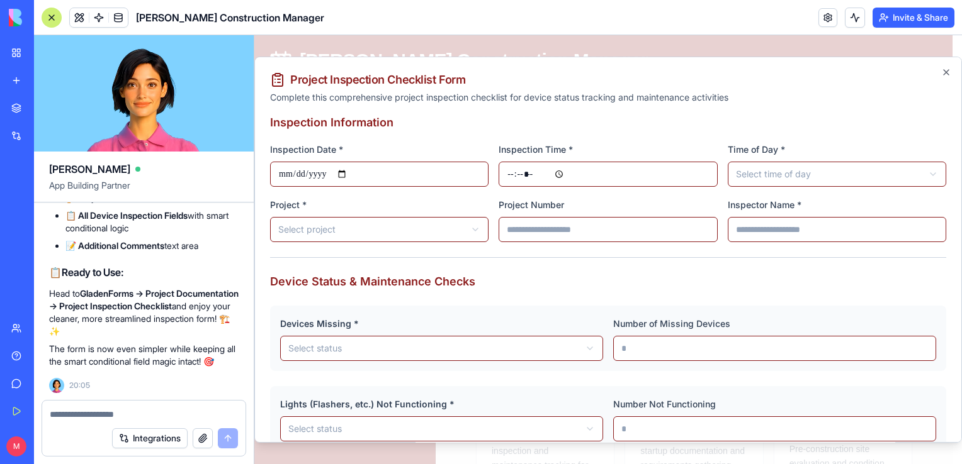
click at [115, 419] on textarea at bounding box center [144, 414] width 188 height 13
type textarea "**********"
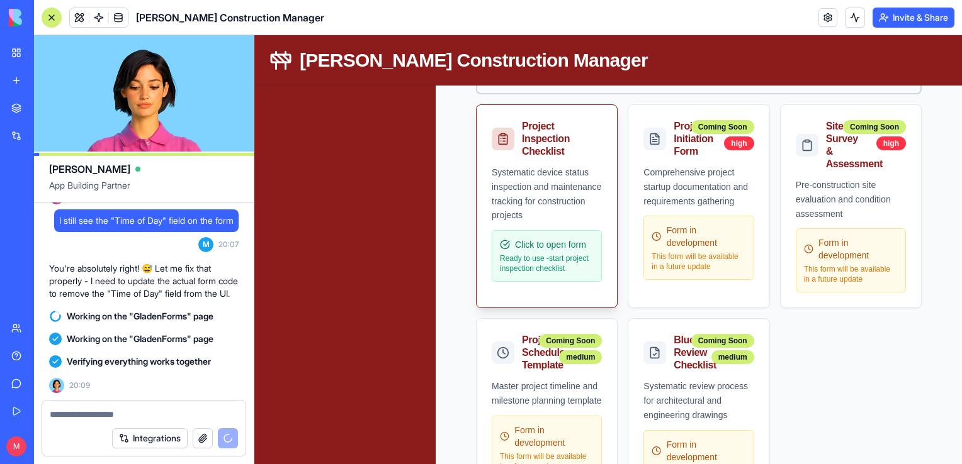
scroll to position [264, 0]
click at [555, 254] on p "Ready to use - start project inspection checklist" at bounding box center [547, 264] width 94 height 20
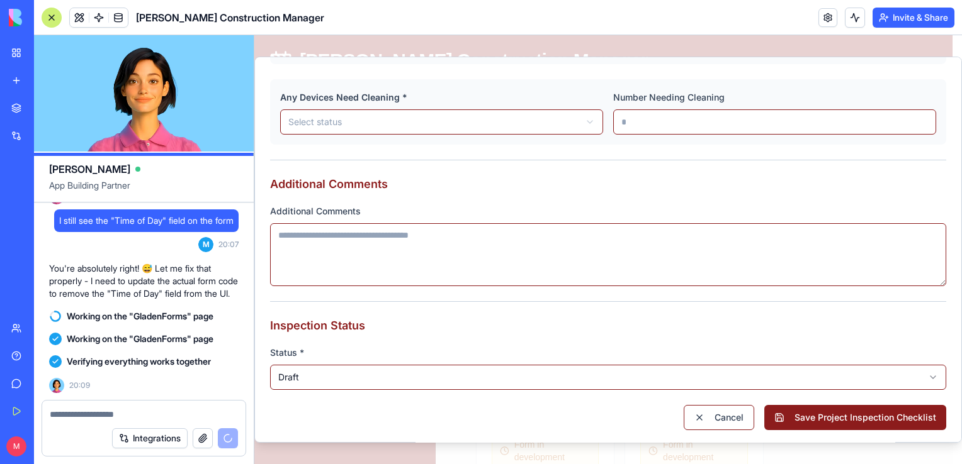
scroll to position [471, 0]
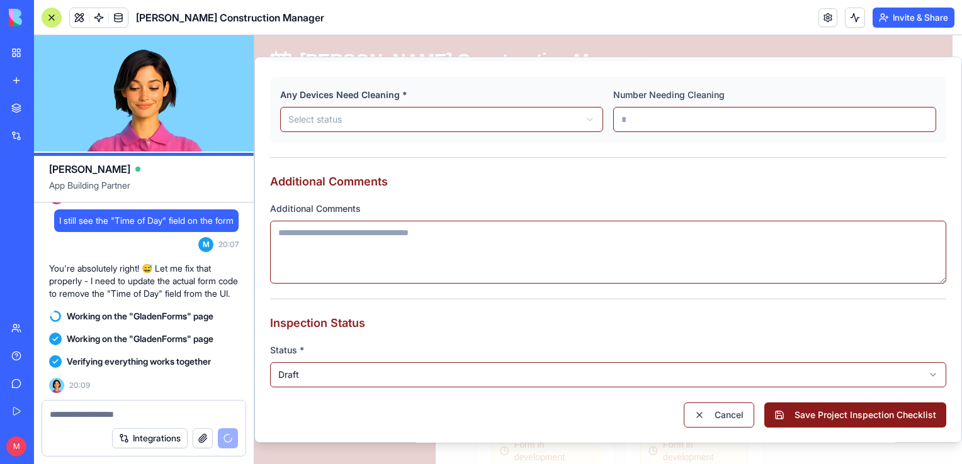
click at [747, 286] on form "**********" at bounding box center [608, 35] width 676 height 785
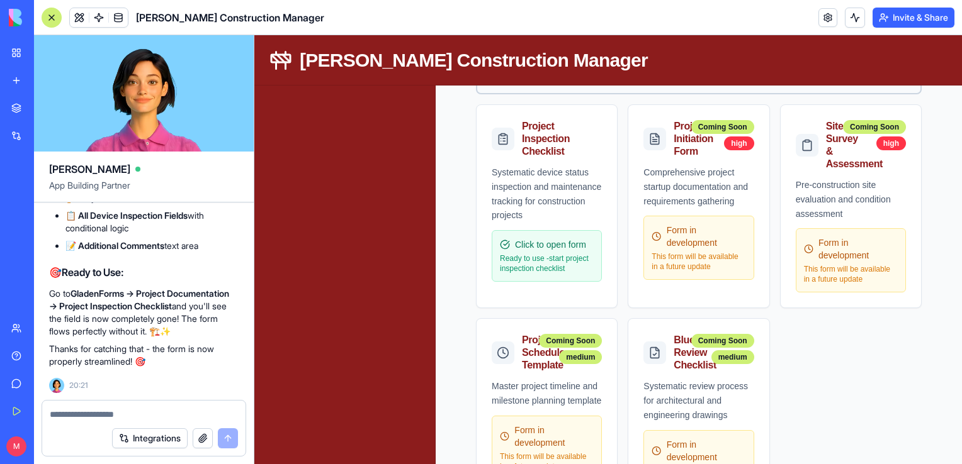
scroll to position [11695, 0]
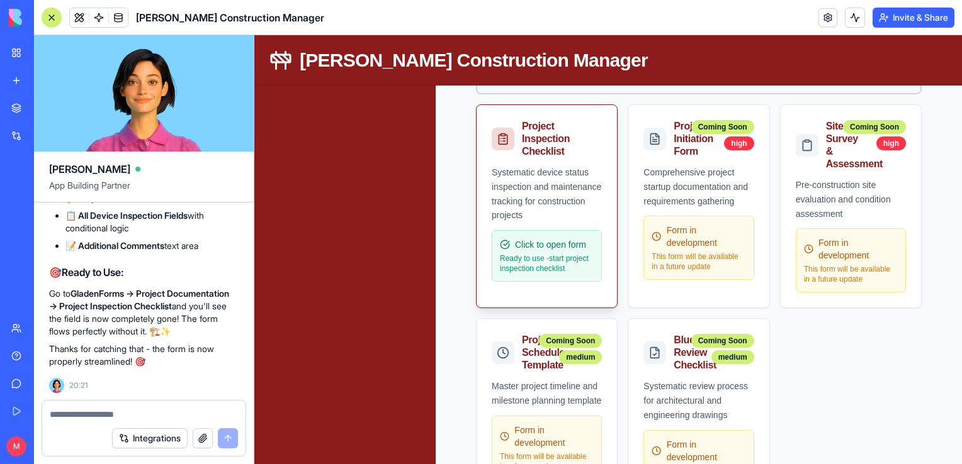
click at [527, 183] on div "Systematic device status inspection and maintenance tracking for construction p…" at bounding box center [547, 194] width 110 height 57
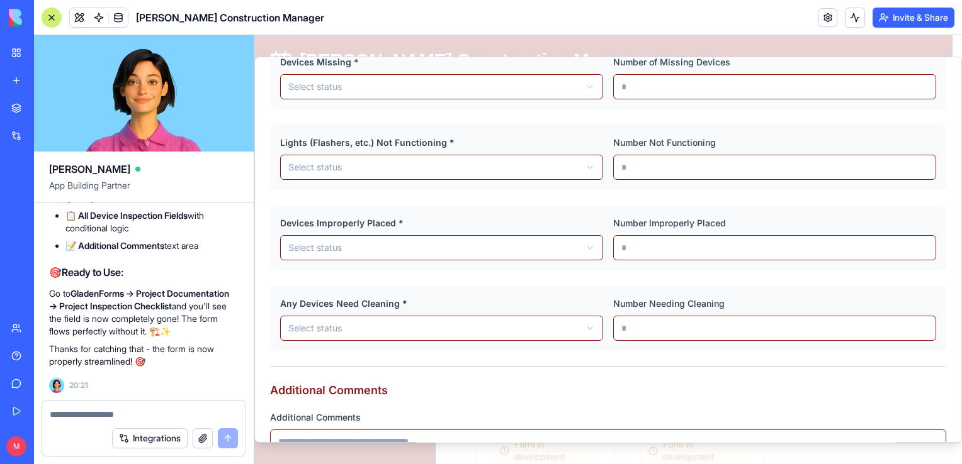
scroll to position [0, 0]
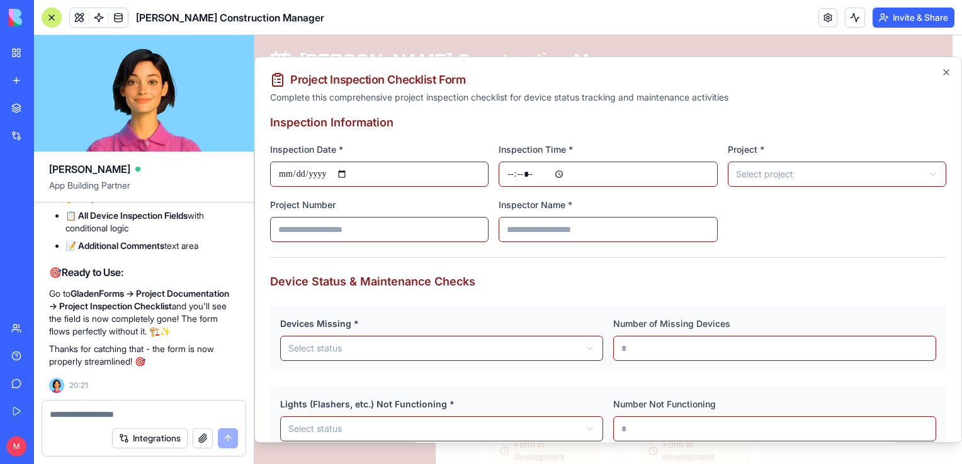
click at [132, 417] on textarea at bounding box center [144, 414] width 189 height 13
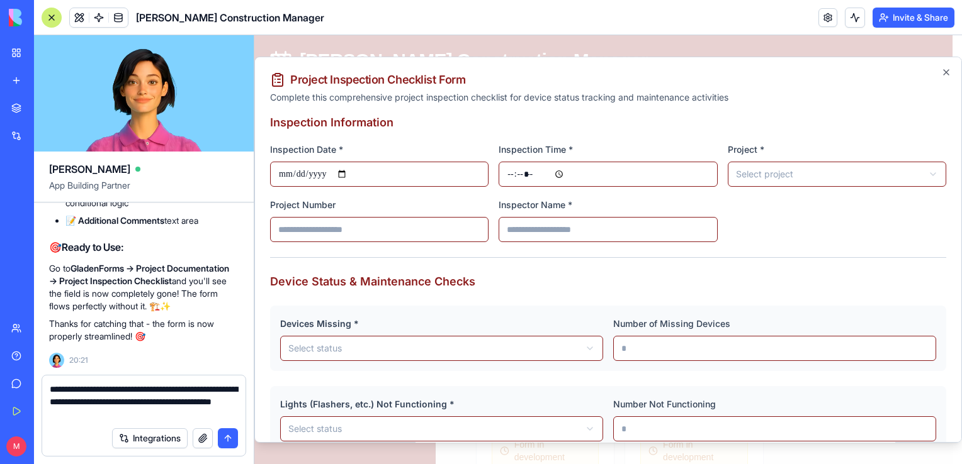
scroll to position [1, 0]
type textarea "**********"
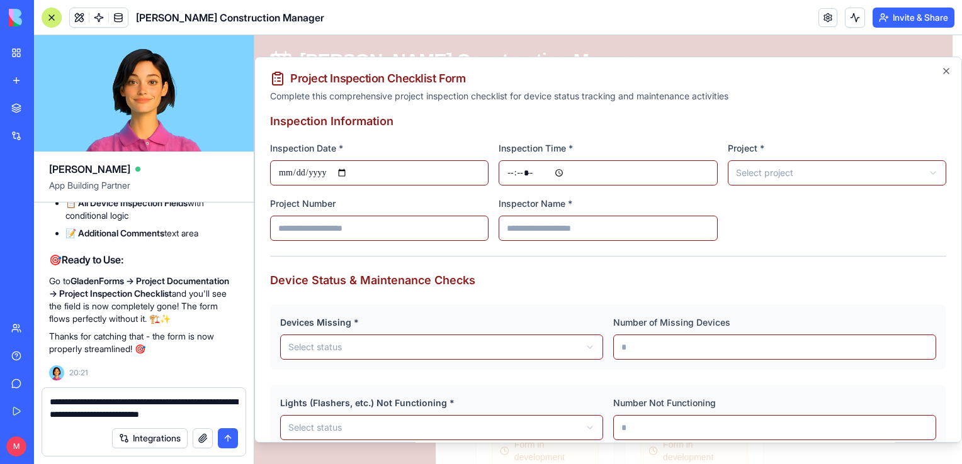
click at [141, 406] on textarea "**********" at bounding box center [144, 408] width 189 height 25
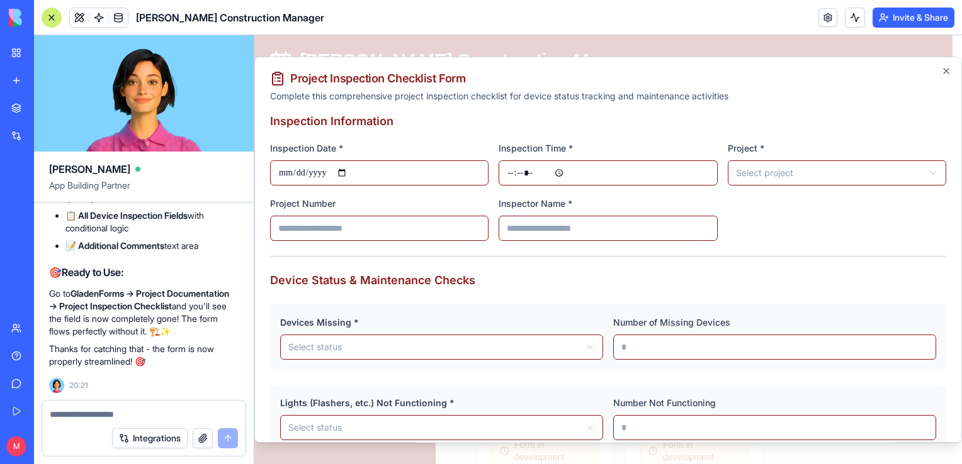
click at [52, 17] on div at bounding box center [52, 18] width 20 height 20
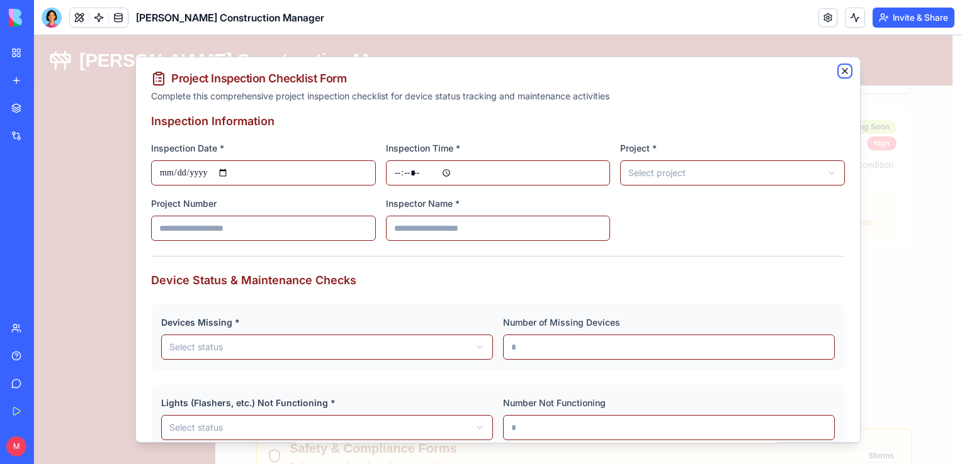
click at [840, 69] on icon "button" at bounding box center [845, 71] width 10 height 10
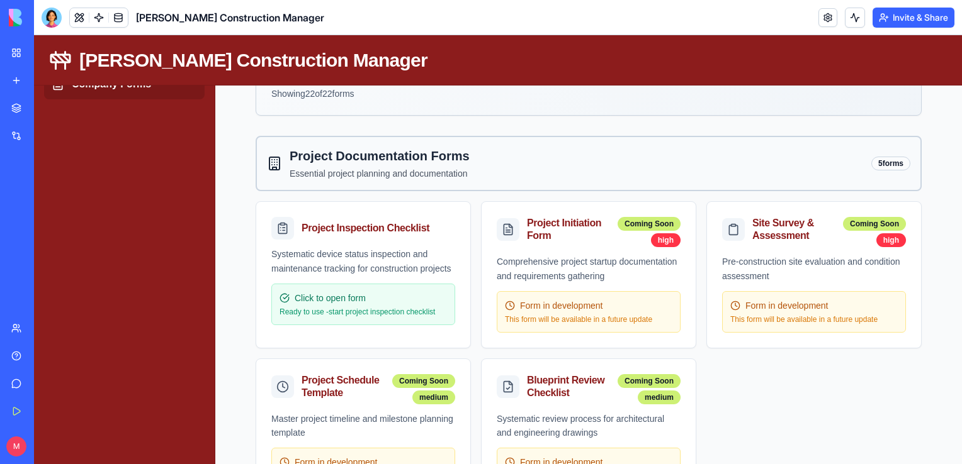
scroll to position [0, 0]
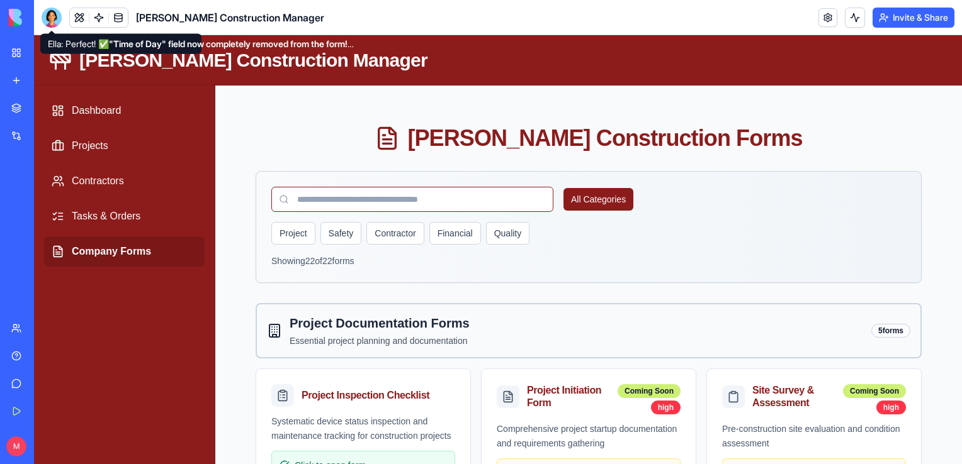
click at [57, 25] on div at bounding box center [52, 18] width 20 height 20
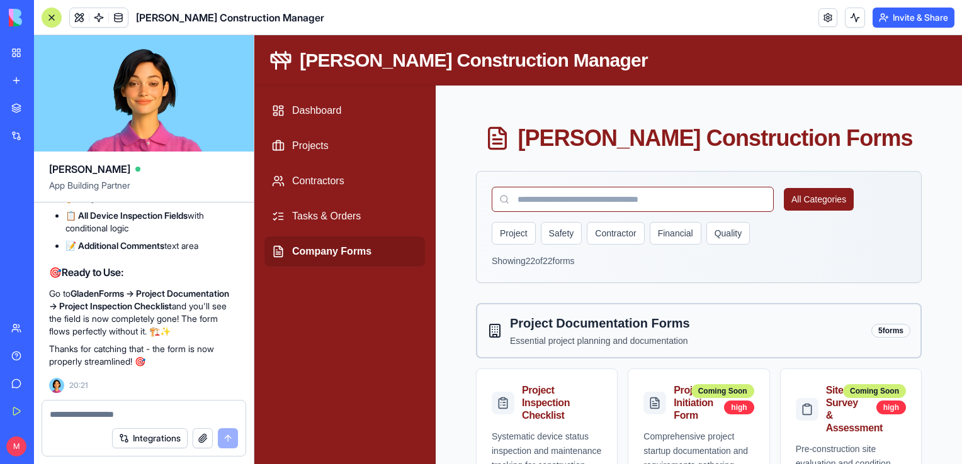
click at [121, 410] on textarea at bounding box center [144, 414] width 188 height 13
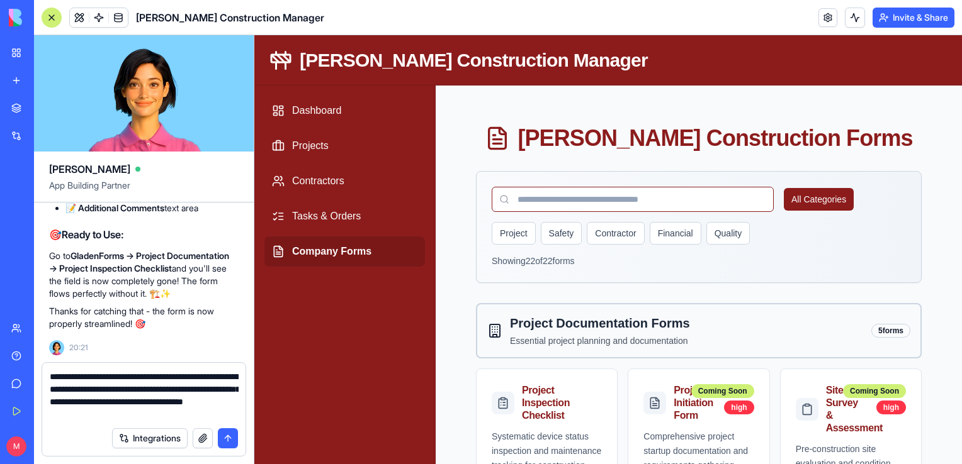
type textarea "**********"
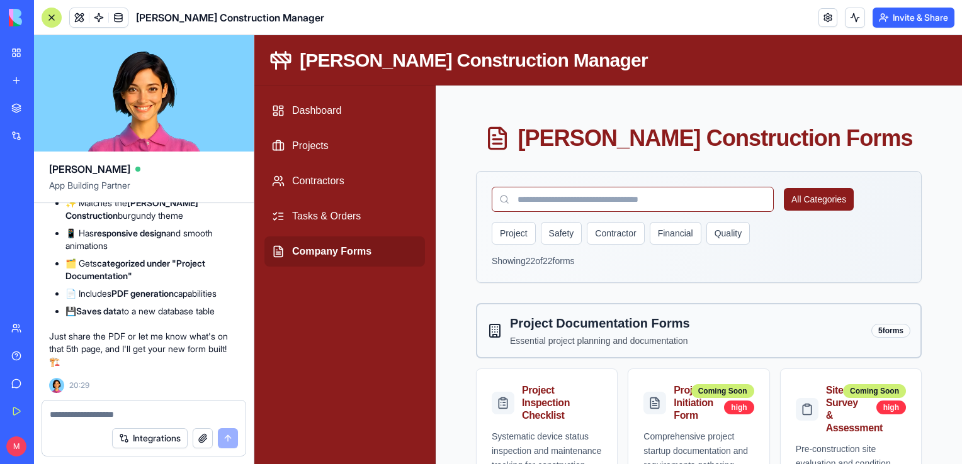
scroll to position [12317, 0]
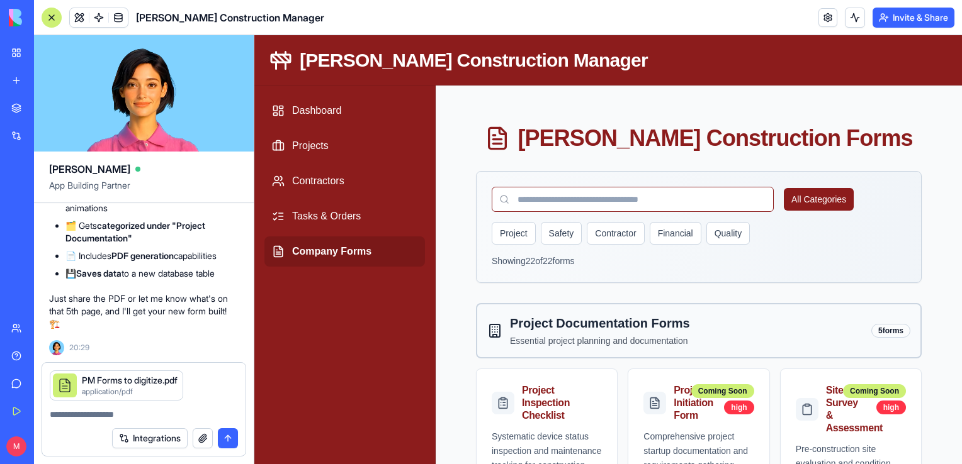
click at [228, 438] on button "submit" at bounding box center [228, 439] width 20 height 20
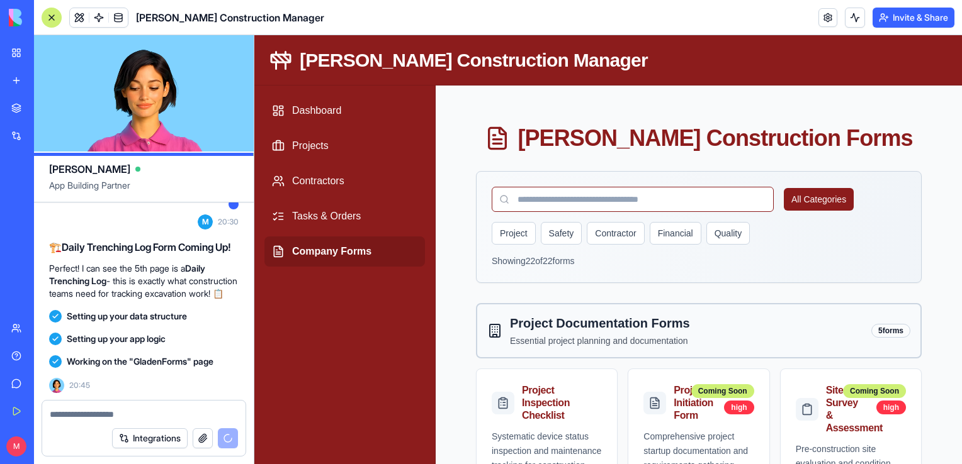
scroll to position [12587, 0]
